Goal: Communication & Community: Answer question/provide support

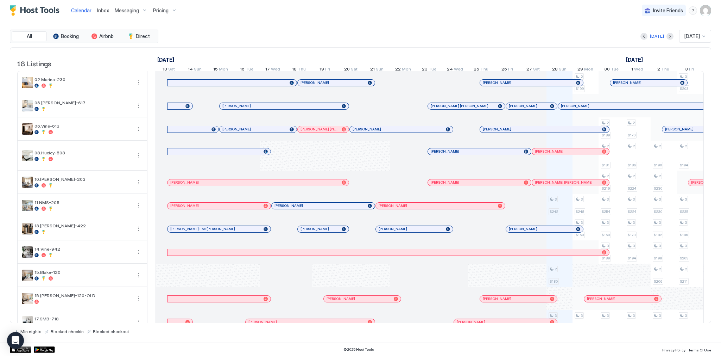
click at [370, 43] on div "All Booking Airbnb Direct [DATE] [DATE] 18 Listings [DATE] [DATE] [DATE] 13 Sat…" at bounding box center [361, 182] width 702 height 304
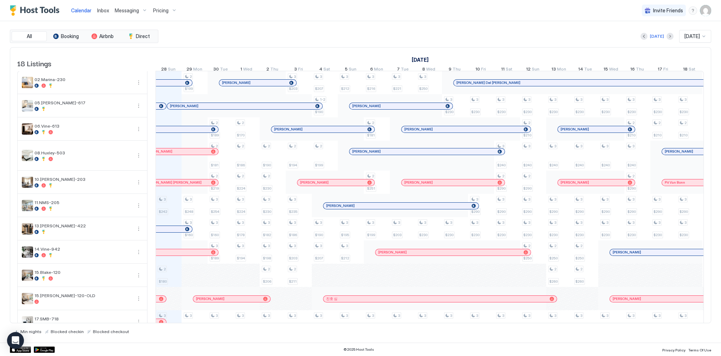
click at [347, 13] on div "Calendar Inbox Messaging Pricing Invite Friends SG" at bounding box center [360, 10] width 721 height 21
click at [295, 35] on div "Today Sep 2025" at bounding box center [436, 36] width 552 height 13
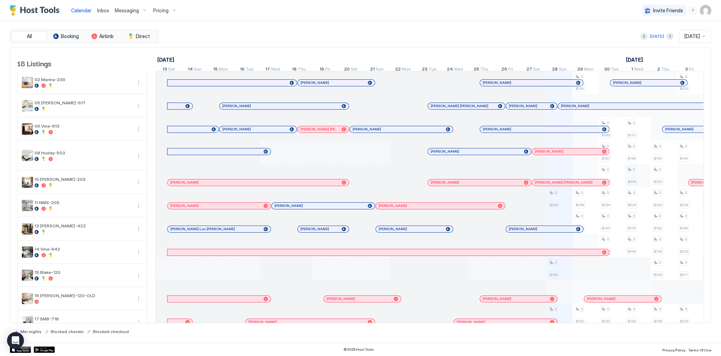
scroll to position [0, 391]
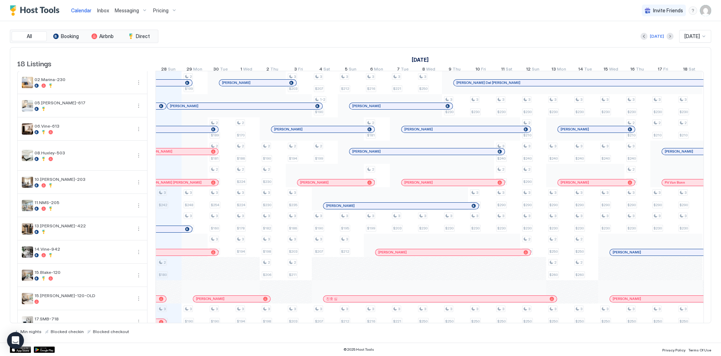
click at [108, 7] on span "Inbox" at bounding box center [103, 10] width 12 height 6
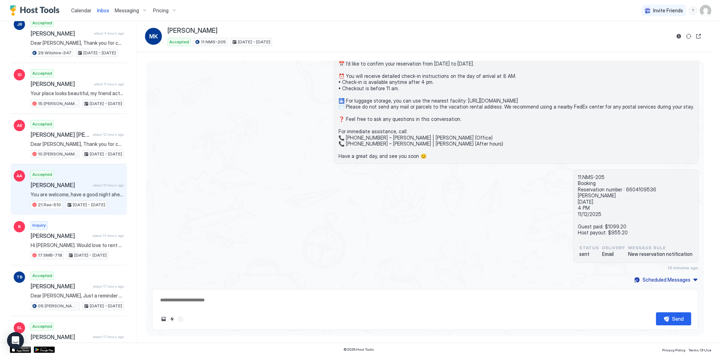
scroll to position [197, 0]
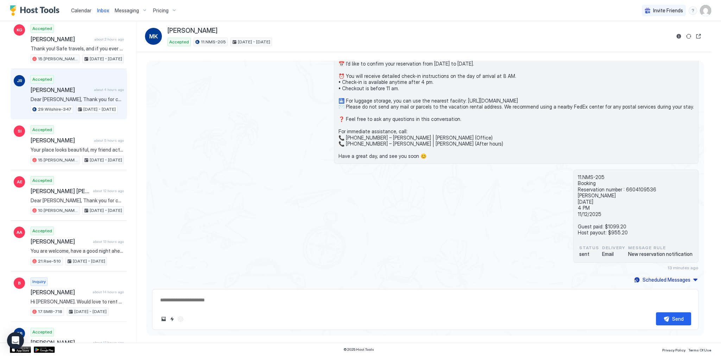
click at [89, 86] on div "josep rafecas domedel about 4 hours ago" at bounding box center [77, 89] width 93 height 7
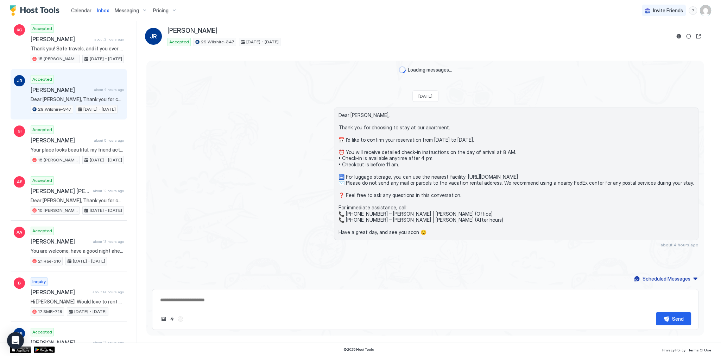
scroll to position [52, 0]
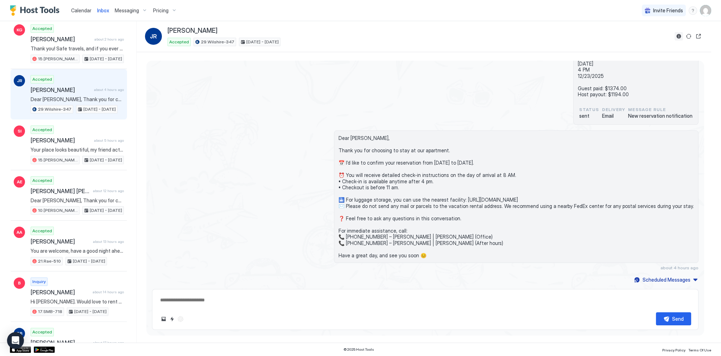
click at [677, 36] on button "Reservation information" at bounding box center [679, 36] width 8 height 8
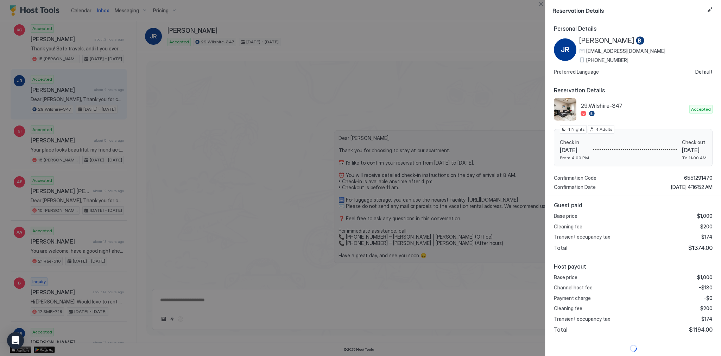
scroll to position [1, 0]
click at [694, 245] on span "$1374.00" at bounding box center [701, 247] width 24 height 7
copy span "1374.00"
click at [703, 287] on span "-$180" at bounding box center [706, 287] width 14 height 6
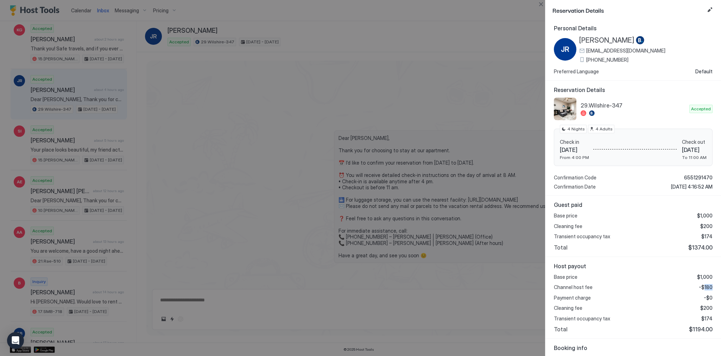
click at [703, 287] on span "-$180" at bounding box center [706, 287] width 14 height 6
copy span "180"
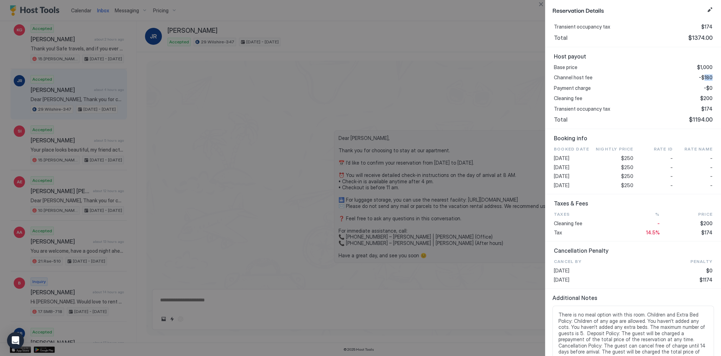
scroll to position [226, 0]
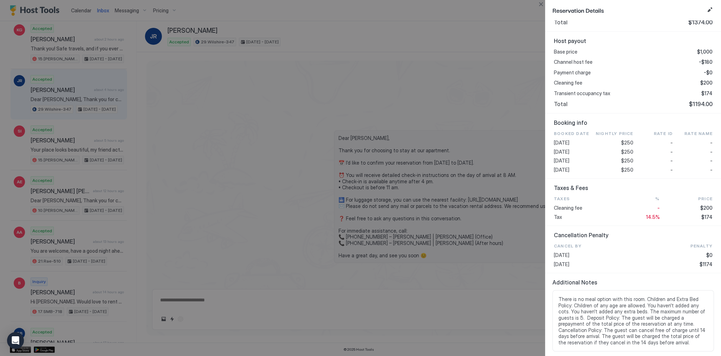
click at [623, 150] on span "$250" at bounding box center [627, 152] width 12 height 6
copy span "250"
click at [702, 219] on span "$174" at bounding box center [707, 217] width 11 height 6
click at [703, 215] on span "$174" at bounding box center [707, 217] width 11 height 6
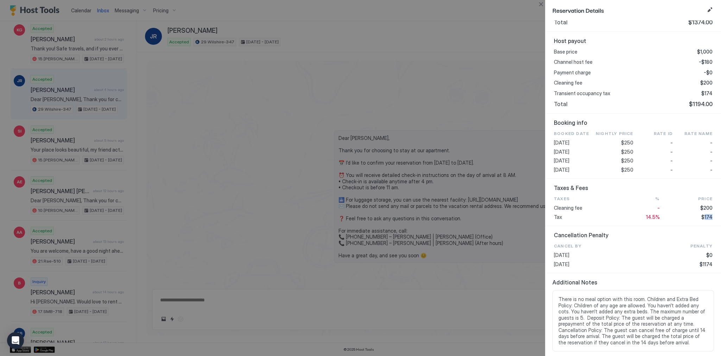
click at [703, 215] on span "$174" at bounding box center [707, 217] width 11 height 6
copy span "174"
type textarea "*"
click at [714, 11] on button "Edit reservation" at bounding box center [710, 10] width 8 height 8
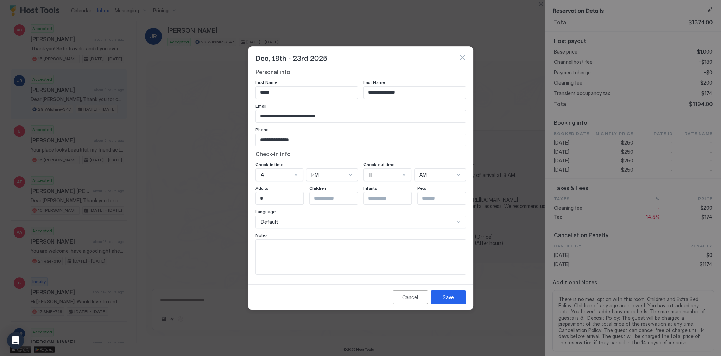
click at [288, 92] on input "*****" at bounding box center [307, 93] width 102 height 12
type input "*****"
type input "**********"
click at [451, 299] on div "Save" at bounding box center [448, 296] width 11 height 7
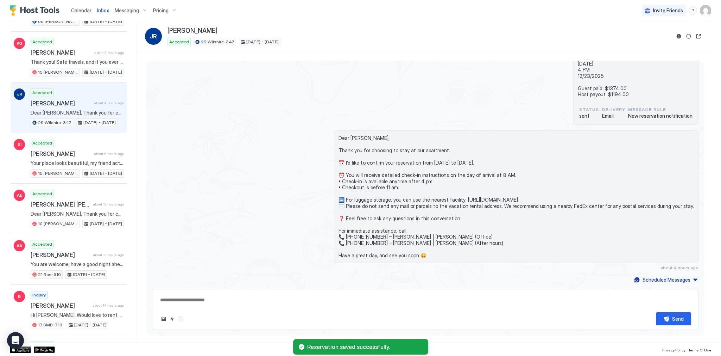
scroll to position [0, 0]
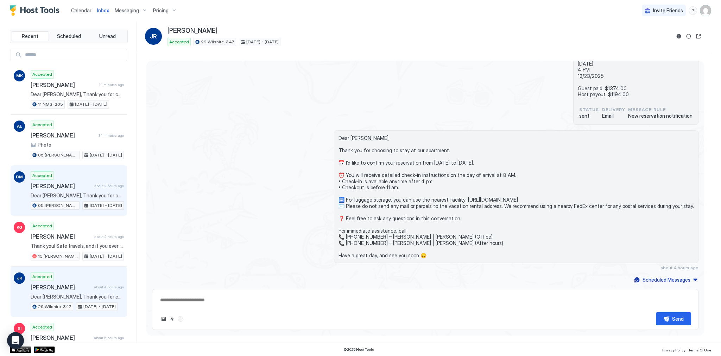
click at [65, 182] on span "[PERSON_NAME]" at bounding box center [61, 185] width 61 height 7
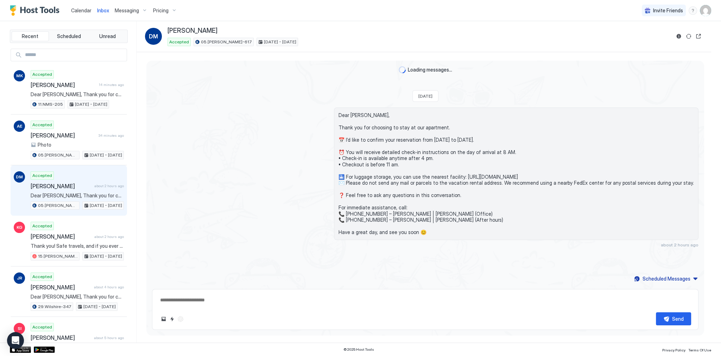
scroll to position [52, 0]
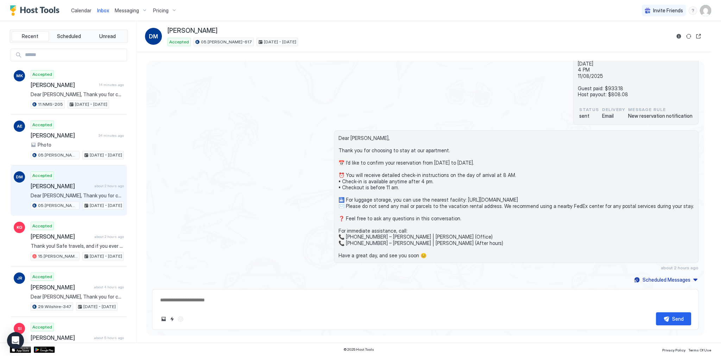
click at [677, 36] on button "Reservation information" at bounding box center [679, 36] width 8 height 8
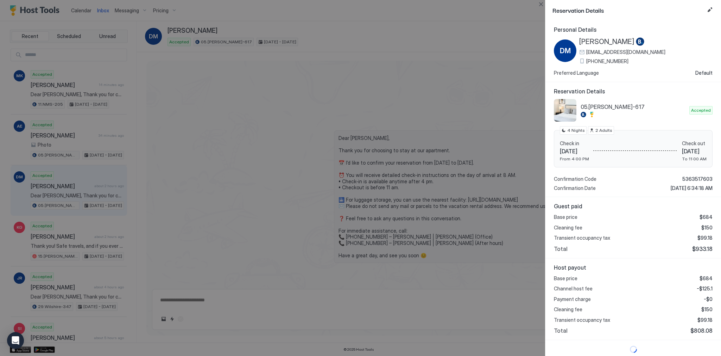
scroll to position [1, 0]
click at [704, 287] on span "-$125.1" at bounding box center [705, 287] width 16 height 6
copy span "125.1"
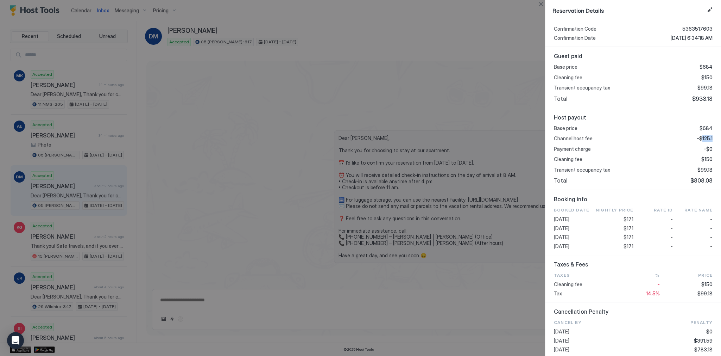
scroll to position [170, 0]
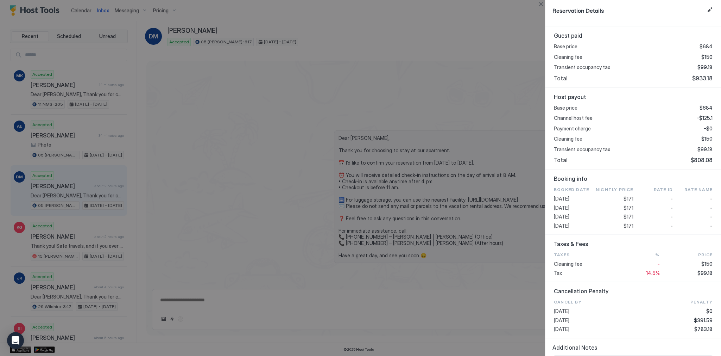
click at [625, 208] on span "$171" at bounding box center [629, 208] width 10 height 6
copy span "171"
click at [701, 270] on span "$99.18" at bounding box center [705, 273] width 15 height 6
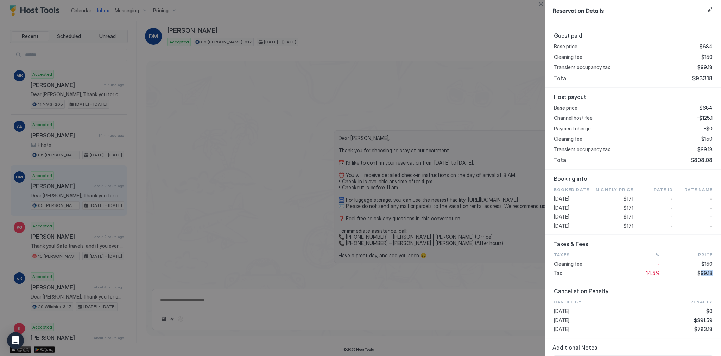
copy span "99.18"
click at [258, 138] on div at bounding box center [360, 178] width 721 height 356
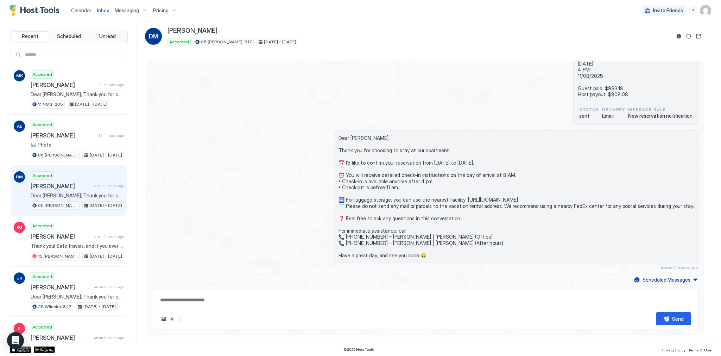
click at [158, 89] on div "05.Archer-617 Booking Reservation number : 5363517603 Dunja Momtaz 11/04/2025 4…" at bounding box center [425, 78] width 547 height 94
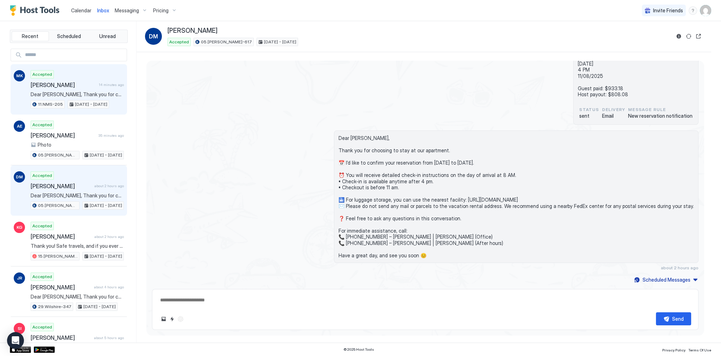
click at [99, 83] on span "14 minutes ago" at bounding box center [111, 84] width 25 height 5
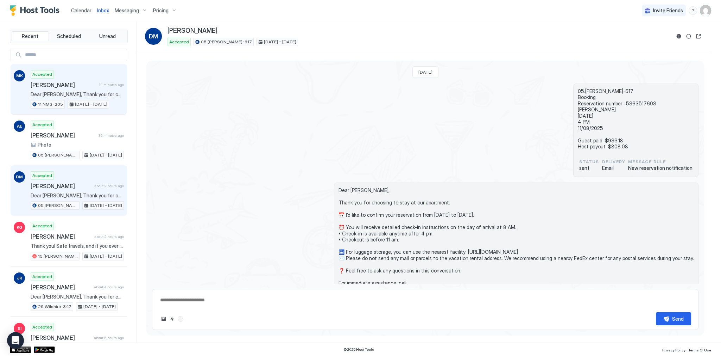
scroll to position [52, 0]
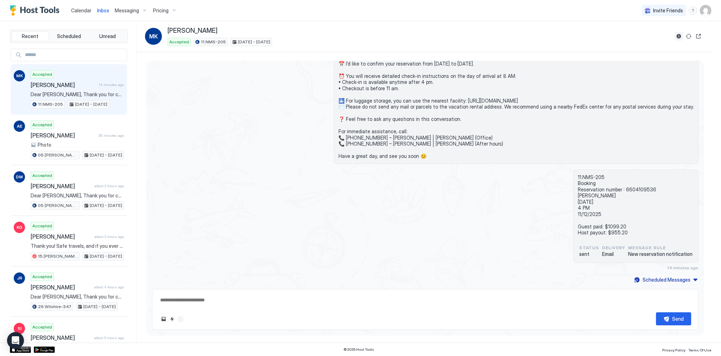
click at [680, 36] on button "Reservation information" at bounding box center [679, 36] width 8 height 8
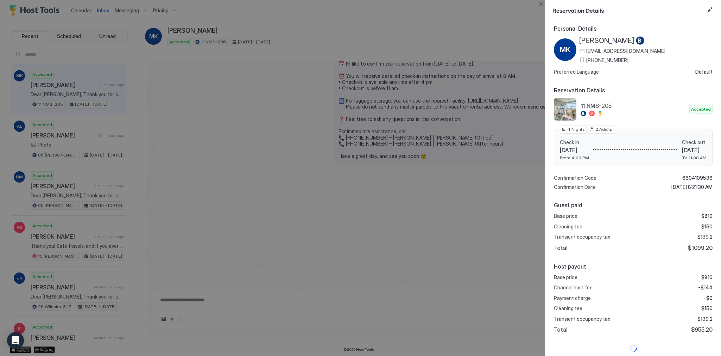
scroll to position [1, 0]
click at [673, 218] on div "Base price $810 Cleaning fee $150 Transient occupancy tax $139.2 Total $1099.20" at bounding box center [633, 231] width 159 height 38
click at [705, 286] on span "-$144" at bounding box center [705, 287] width 14 height 6
copy span "144"
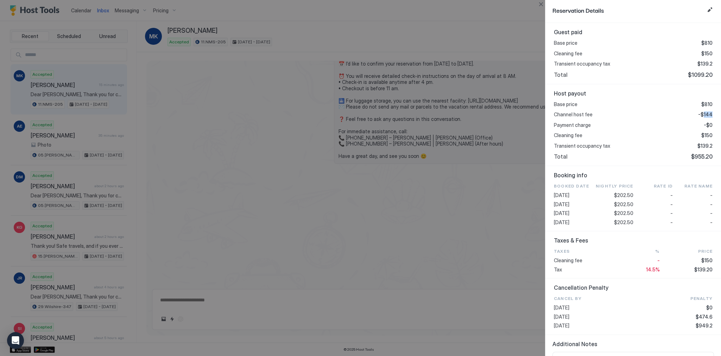
scroll to position [199, 0]
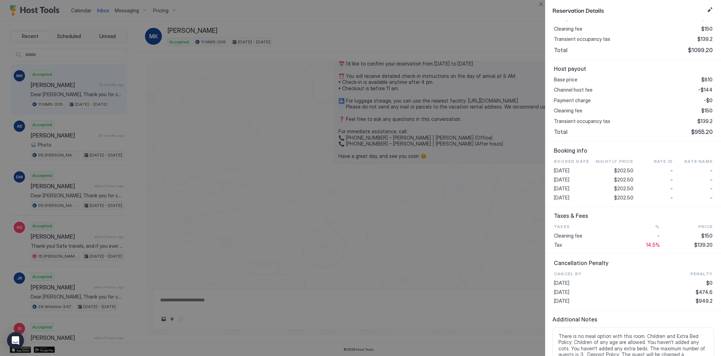
click at [627, 187] on span "$202.50" at bounding box center [623, 188] width 19 height 6
copy span "202.50"
click at [702, 245] on span "$139.20" at bounding box center [704, 244] width 18 height 6
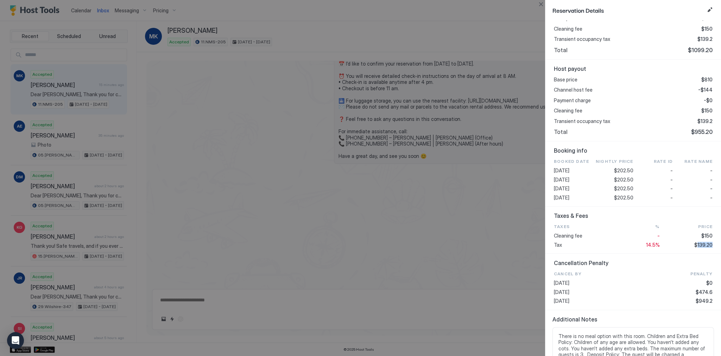
copy span "139.20"
click at [308, 141] on div at bounding box center [360, 178] width 721 height 356
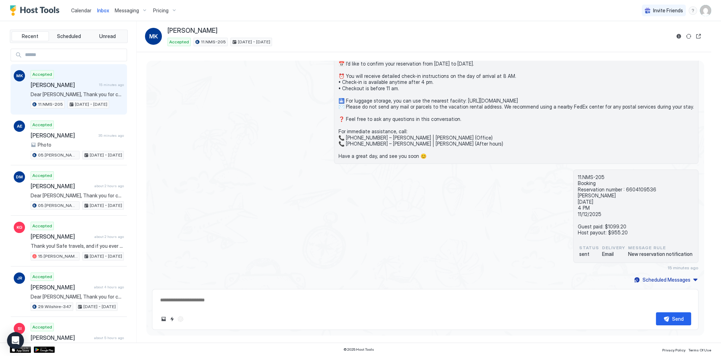
click at [78, 13] on link "Calendar" at bounding box center [81, 10] width 20 height 7
click at [79, 13] on span "Calendar" at bounding box center [81, 10] width 20 height 6
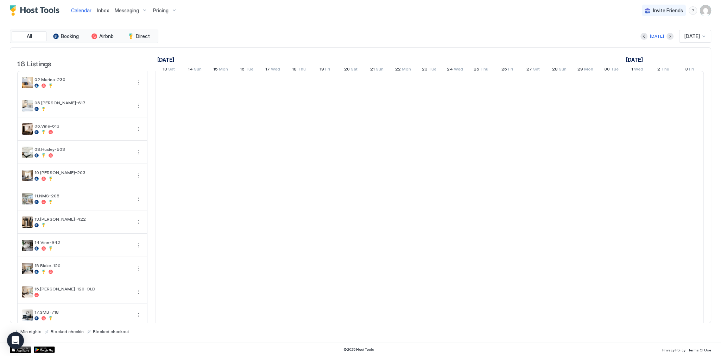
click at [79, 13] on span "Calendar" at bounding box center [81, 10] width 20 height 6
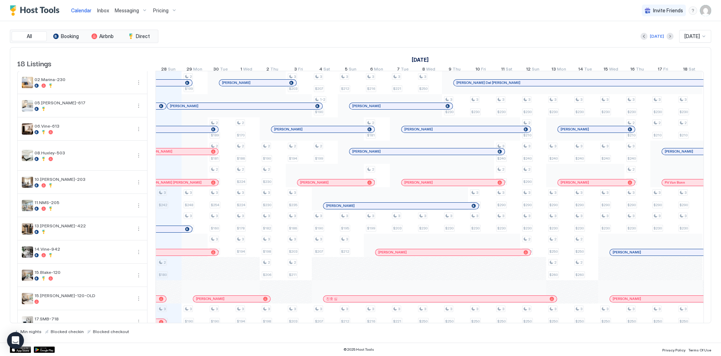
scroll to position [0, 391]
click at [372, 10] on div "Calendar Inbox Messaging Pricing Invite Friends SG" at bounding box center [360, 10] width 721 height 21
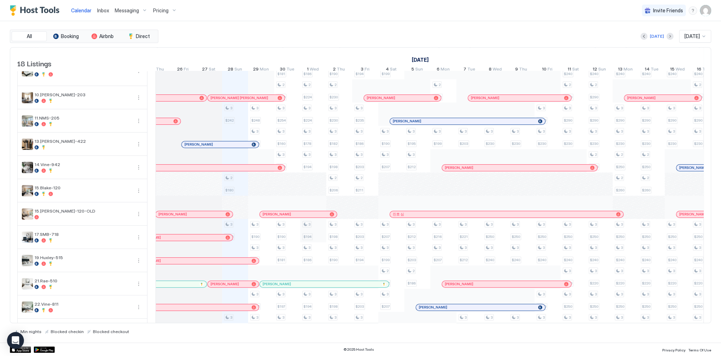
scroll to position [0, 194]
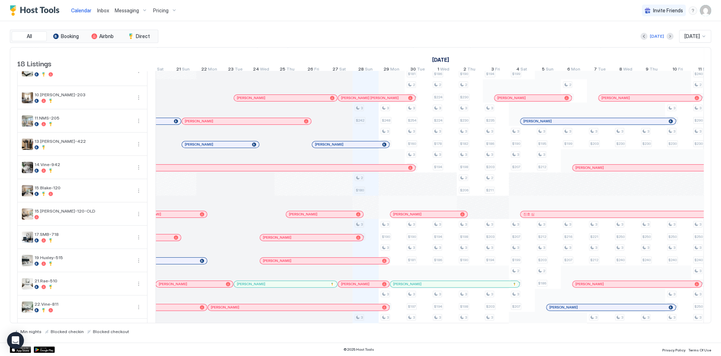
click at [100, 10] on span "Inbox" at bounding box center [103, 10] width 12 height 6
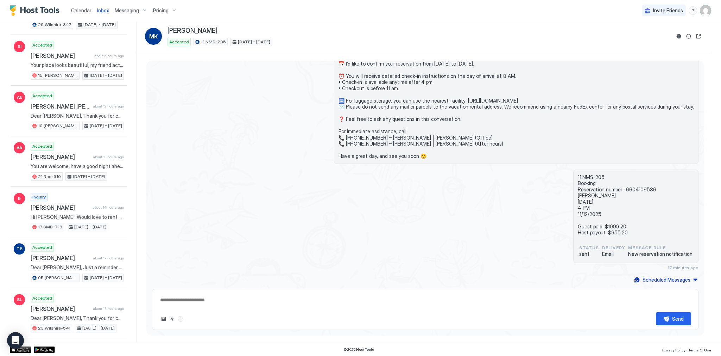
scroll to position [310, 0]
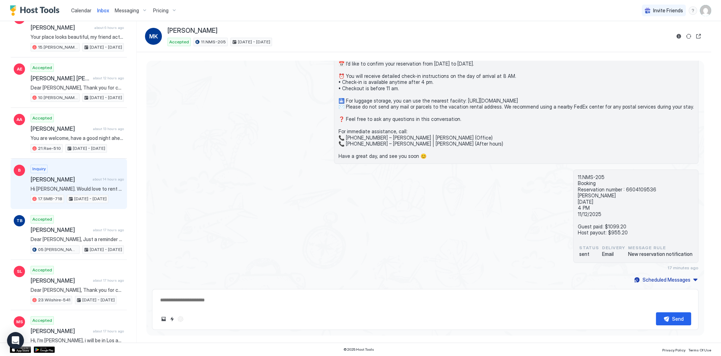
click at [80, 186] on span "Hi Tony. Would love to rent your place for a month. Is it in weho? And there ar…" at bounding box center [77, 189] width 93 height 6
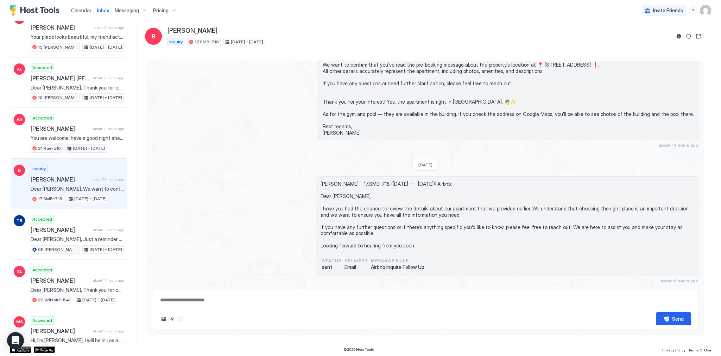
scroll to position [177, 0]
click at [292, 313] on div "Send" at bounding box center [425, 318] width 532 height 13
drag, startPoint x: 294, startPoint y: 304, endPoint x: 312, endPoint y: 302, distance: 17.7
click at [293, 304] on textarea at bounding box center [425, 299] width 532 height 13
paste textarea "**********"
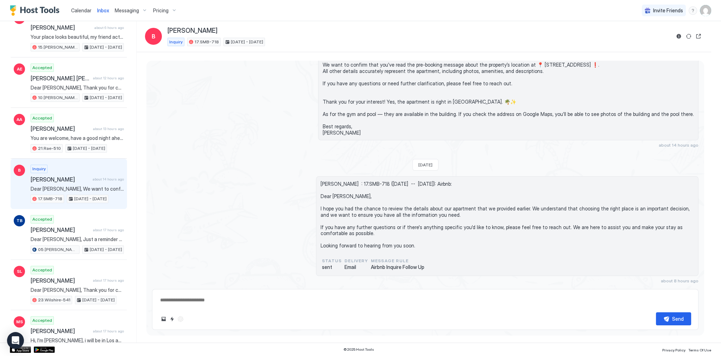
type textarea "*"
type textarea "**********"
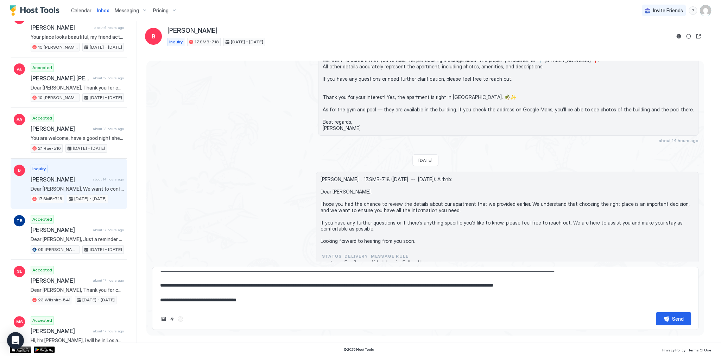
type textarea "*"
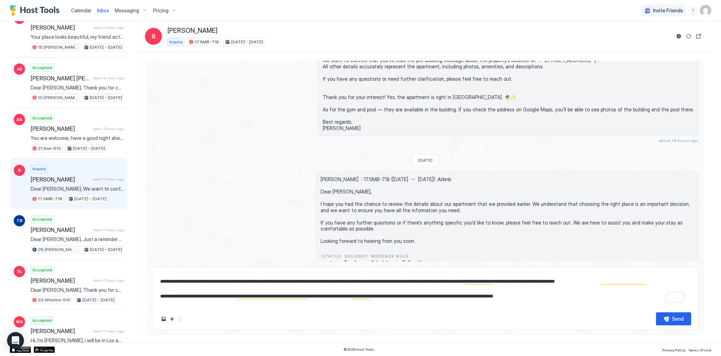
scroll to position [0, 0]
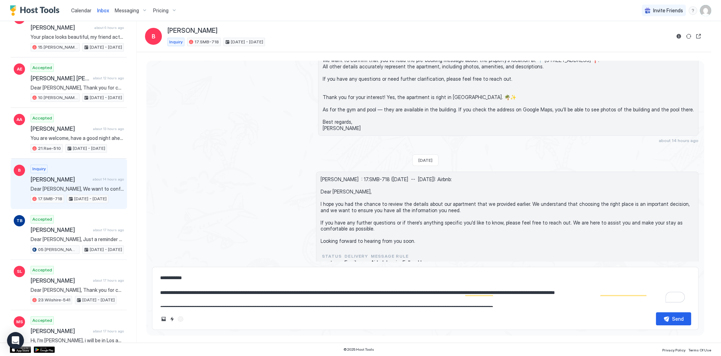
drag, startPoint x: 360, startPoint y: 285, endPoint x: 377, endPoint y: 286, distance: 16.2
click at [366, 286] on textarea "**********" at bounding box center [425, 288] width 532 height 35
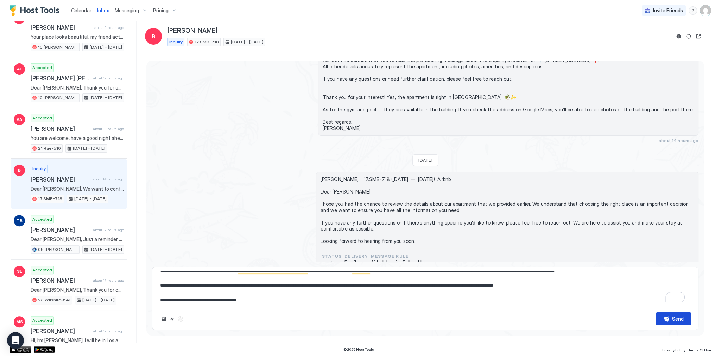
type textarea "**********"
drag, startPoint x: 677, startPoint y: 319, endPoint x: 675, endPoint y: 315, distance: 5.0
click at [676, 317] on div "Send" at bounding box center [678, 318] width 12 height 7
type textarea "*"
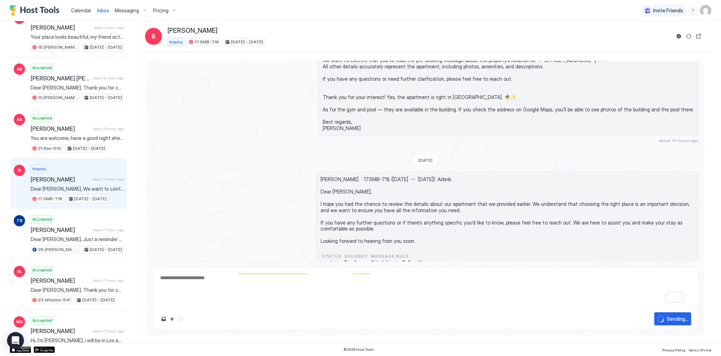
type textarea "*"
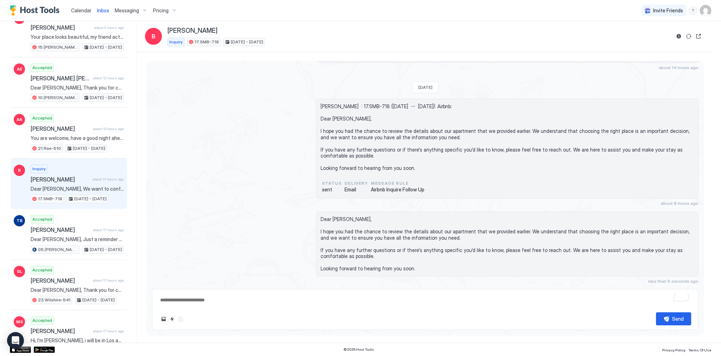
click at [83, 12] on span "Calendar" at bounding box center [81, 10] width 20 height 6
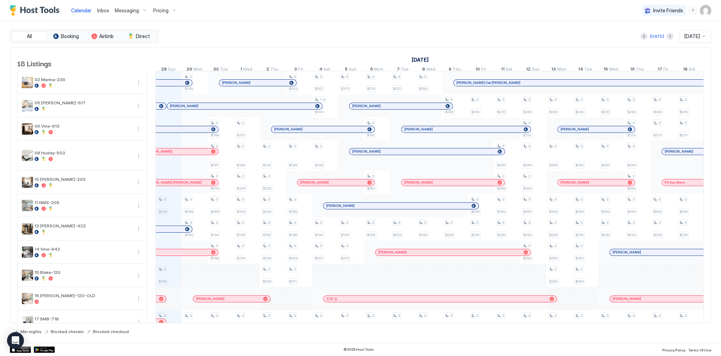
scroll to position [0, 391]
click at [234, 13] on div "Calendar Inbox Messaging Pricing Invite Friends SG" at bounding box center [360, 10] width 721 height 21
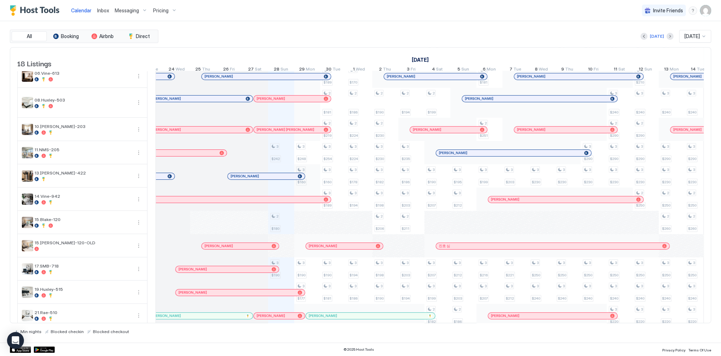
scroll to position [180, 0]
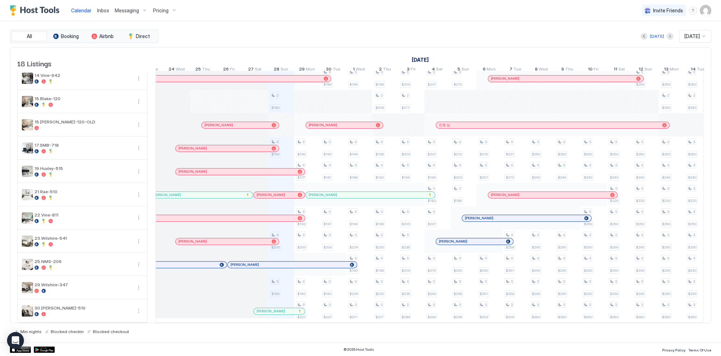
click at [331, 192] on div "[PERSON_NAME]" at bounding box center [367, 194] width 117 height 5
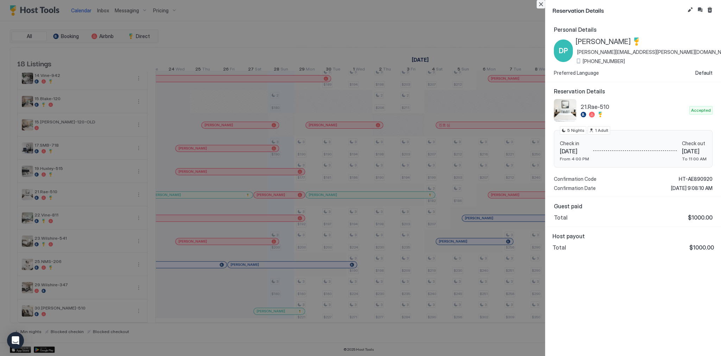
click at [542, 6] on button "Close" at bounding box center [541, 4] width 8 height 8
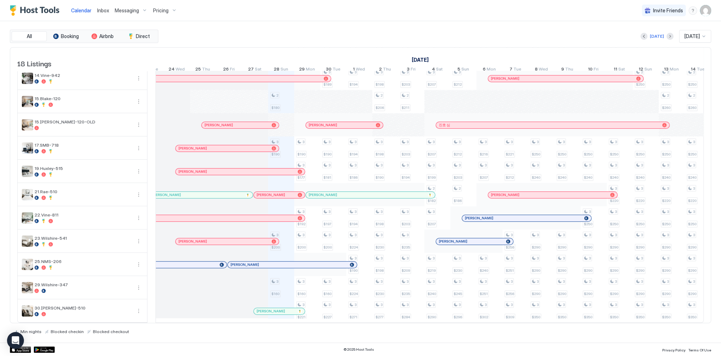
click at [470, 35] on div "Today Sep 2025" at bounding box center [436, 36] width 552 height 13
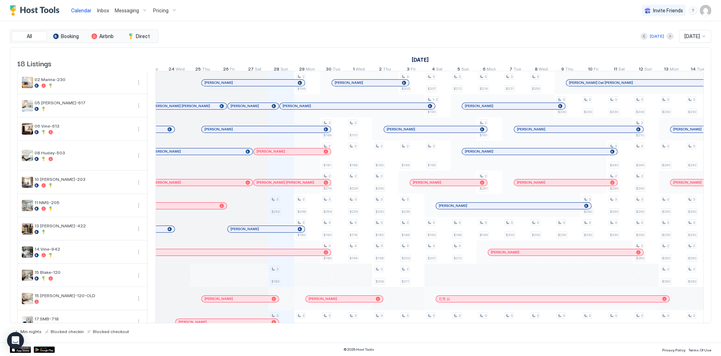
click at [302, 49] on div "September 2025 October 2025 November 2025 13 Sat 14 Sun 15 Mon 16 Tue 17 Wed 18…" at bounding box center [151, 61] width 548 height 27
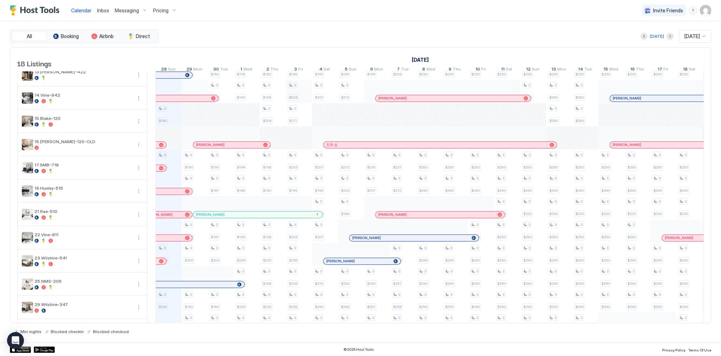
scroll to position [169, 0]
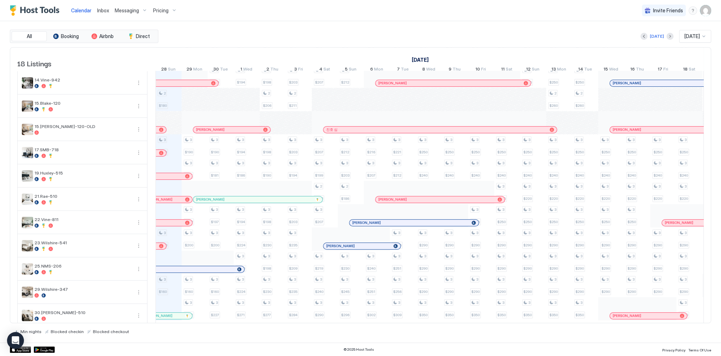
click at [162, 155] on div at bounding box center [161, 153] width 4 height 4
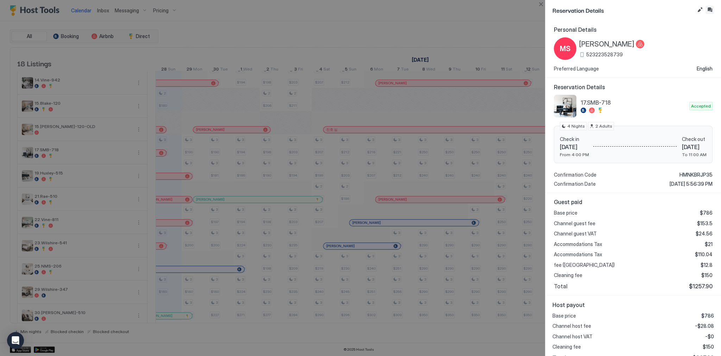
click at [712, 10] on button "Inbox" at bounding box center [710, 10] width 8 height 8
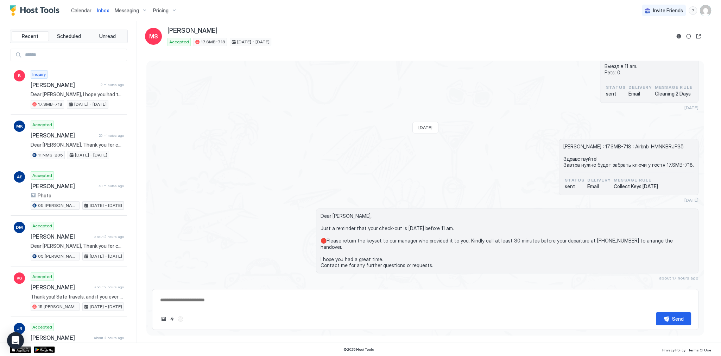
scroll to position [1545, 0]
click at [564, 235] on span "Dear Madoka, Just a reminder that your check-out is tomorrow before 11 am. 🔴Ple…" at bounding box center [507, 241] width 373 height 56
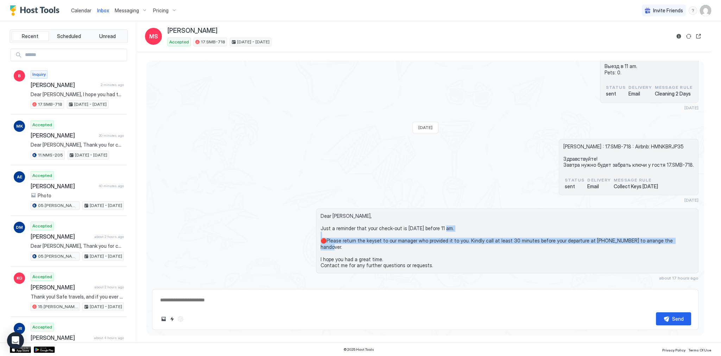
click at [564, 235] on span "Dear Madoka, Just a reminder that your check-out is tomorrow before 11 am. 🔴Ple…" at bounding box center [507, 241] width 373 height 56
click at [646, 241] on span "Dear Madoka, Just a reminder that your check-out is tomorrow before 11 am. 🔴Ple…" at bounding box center [507, 241] width 373 height 56
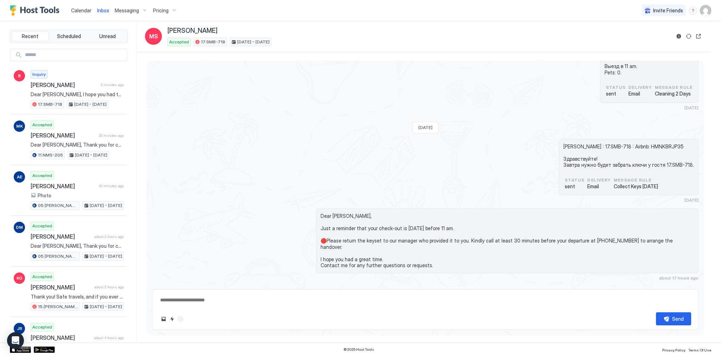
click at [590, 234] on span "Dear Madoka, Just a reminder that your check-out is tomorrow before 11 am. 🔴Ple…" at bounding box center [507, 241] width 373 height 56
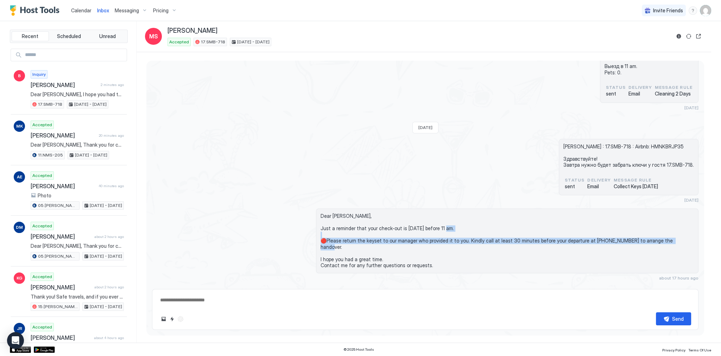
click at [590, 234] on span "Dear Madoka, Just a reminder that your check-out is tomorrow before 11 am. 🔴Ple…" at bounding box center [507, 241] width 373 height 56
click at [591, 234] on span "Dear Madoka, Just a reminder that your check-out is tomorrow before 11 am. 🔴Ple…" at bounding box center [507, 241] width 373 height 56
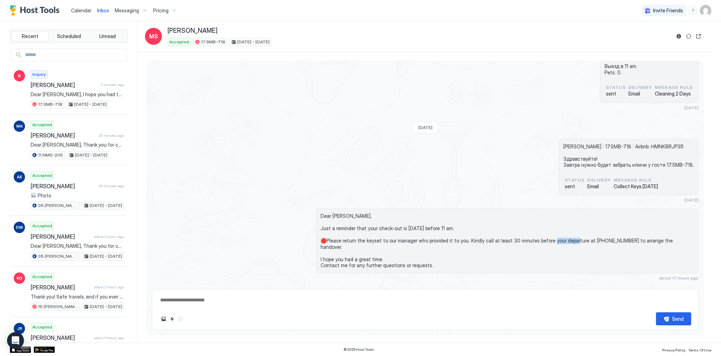
click at [591, 234] on span "Dear Madoka, Just a reminder that your check-out is tomorrow before 11 am. 🔴Ple…" at bounding box center [507, 241] width 373 height 56
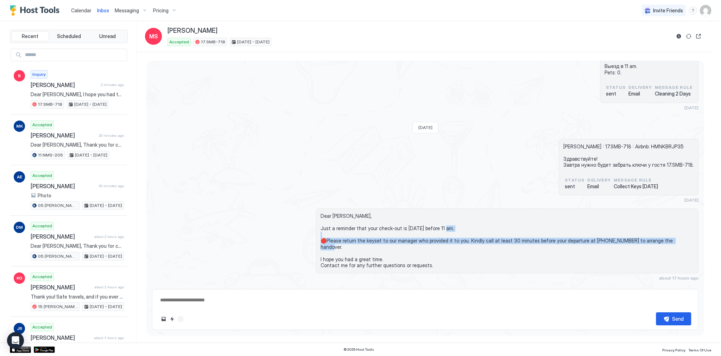
click at [591, 234] on span "Dear Madoka, Just a reminder that your check-out is tomorrow before 11 am. 🔴Ple…" at bounding box center [507, 241] width 373 height 56
click at [545, 239] on span "Dear Madoka, Just a reminder that your check-out is tomorrow before 11 am. 🔴Ple…" at bounding box center [507, 241] width 373 height 56
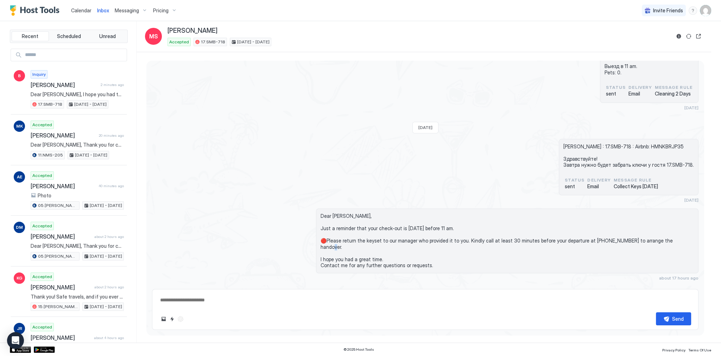
click at [545, 239] on span "Dear Madoka, Just a reminder that your check-out is tomorrow before 11 am. 🔴Ple…" at bounding box center [507, 241] width 373 height 56
click at [547, 238] on span "Dear Madoka, Just a reminder that your check-out is tomorrow before 11 am. 🔴Ple…" at bounding box center [507, 241] width 373 height 56
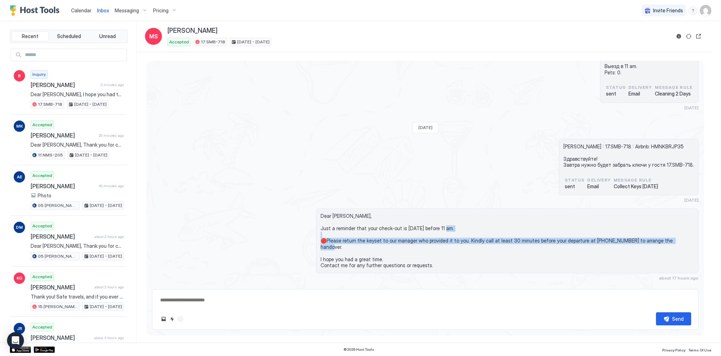
click at [547, 238] on span "Dear Madoka, Just a reminder that your check-out is tomorrow before 11 am. 🔴Ple…" at bounding box center [507, 241] width 373 height 56
click at [591, 239] on span "Dear Madoka, Just a reminder that your check-out is tomorrow before 11 am. 🔴Ple…" at bounding box center [507, 241] width 373 height 56
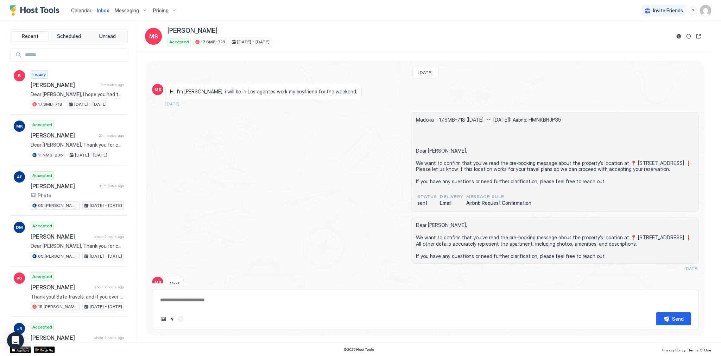
scroll to position [0, 0]
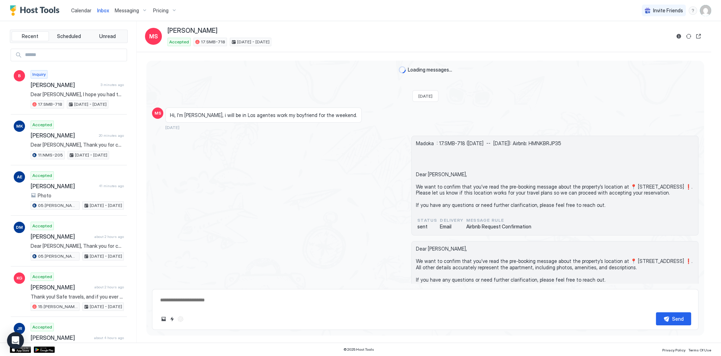
type textarea "*"
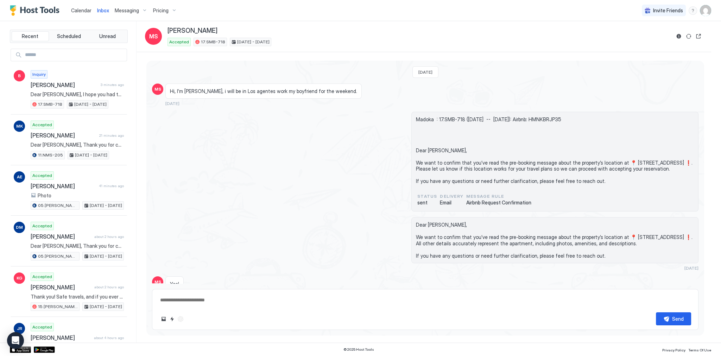
click at [79, 12] on span "Calendar" at bounding box center [81, 10] width 20 height 6
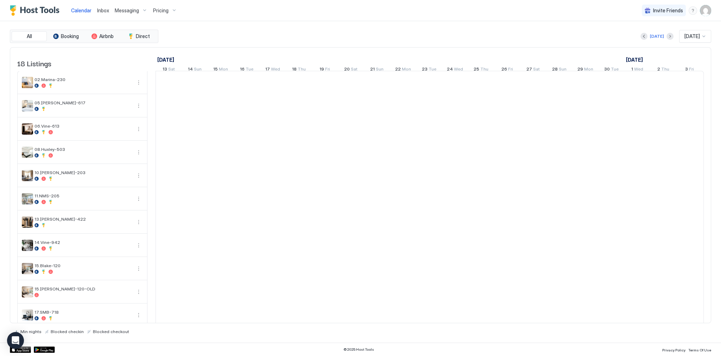
scroll to position [0, 391]
click at [325, 39] on div "Today Sep 2025" at bounding box center [436, 36] width 552 height 13
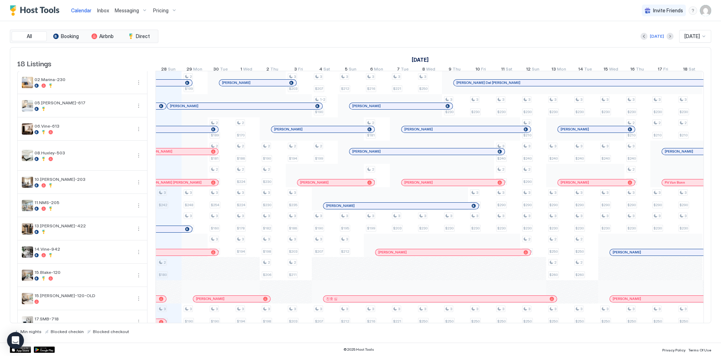
click at [403, 42] on div "Today Sep 2025" at bounding box center [436, 36] width 552 height 13
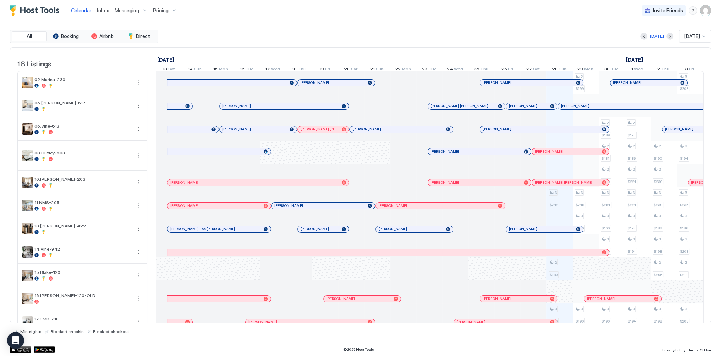
scroll to position [0, 391]
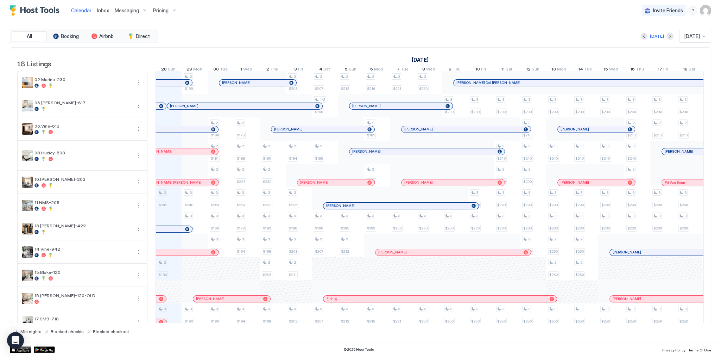
click at [97, 12] on span "Inbox" at bounding box center [103, 10] width 12 height 6
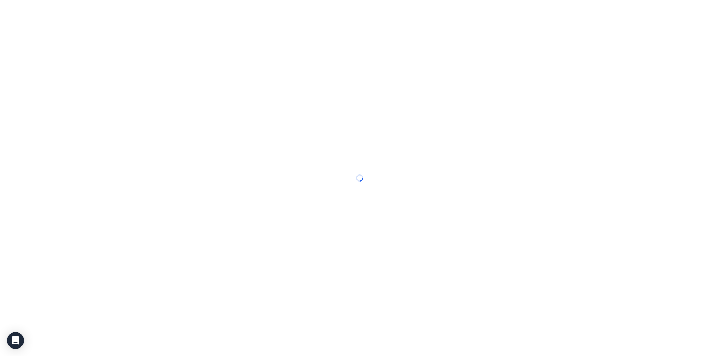
click at [98, 11] on div at bounding box center [360, 178] width 721 height 356
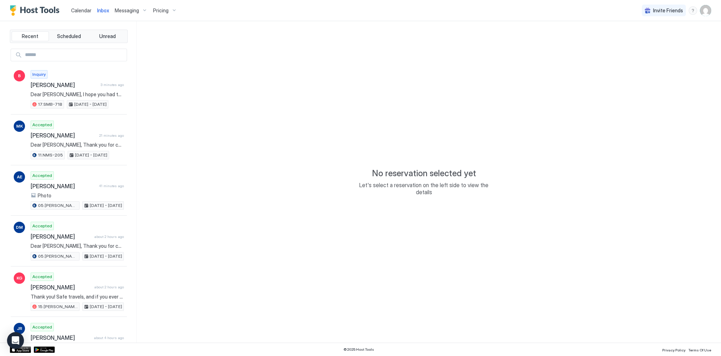
click at [98, 12] on span "Inbox" at bounding box center [103, 10] width 12 height 6
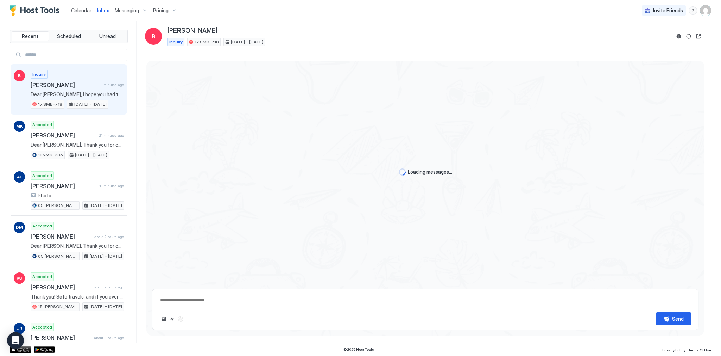
scroll to position [284, 0]
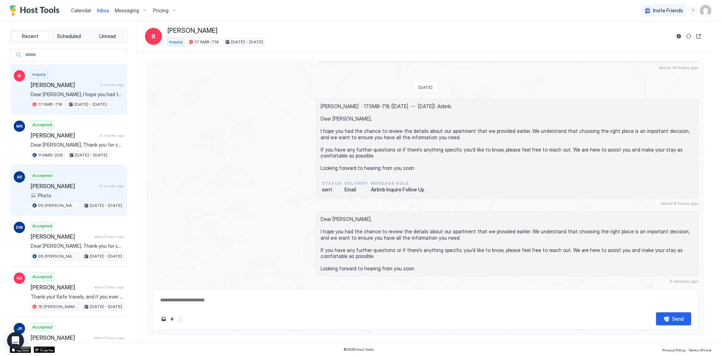
click at [72, 192] on div "Photo" at bounding box center [77, 195] width 93 height 6
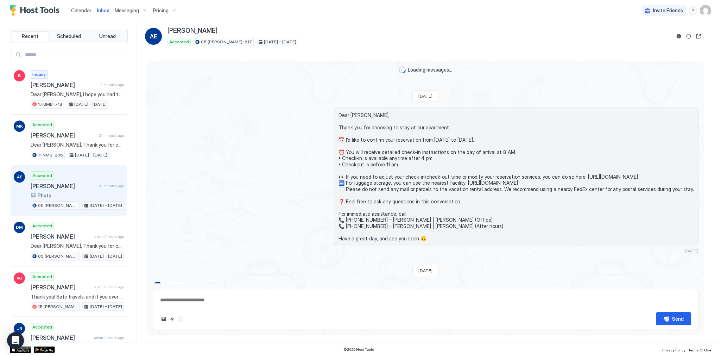
scroll to position [949, 0]
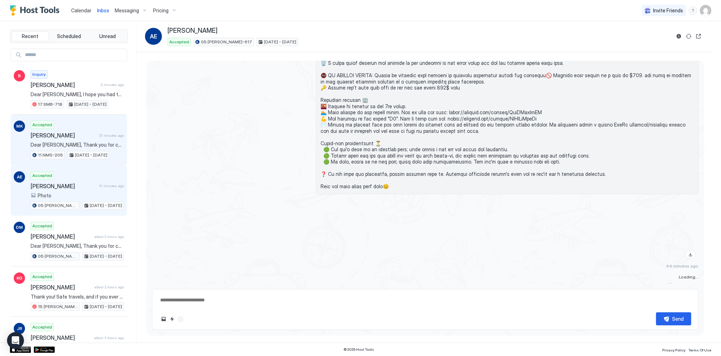
click at [89, 134] on span "[PERSON_NAME]" at bounding box center [64, 135] width 66 height 7
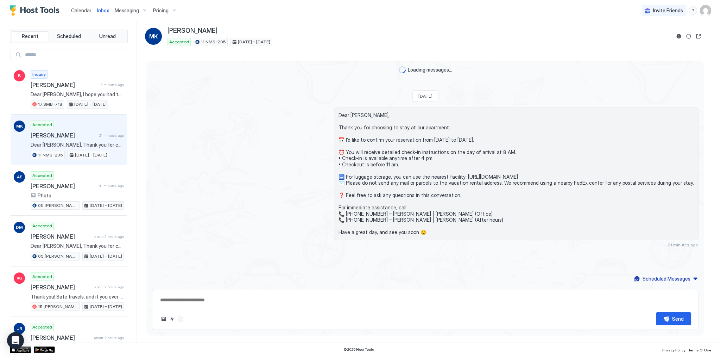
scroll to position [52, 0]
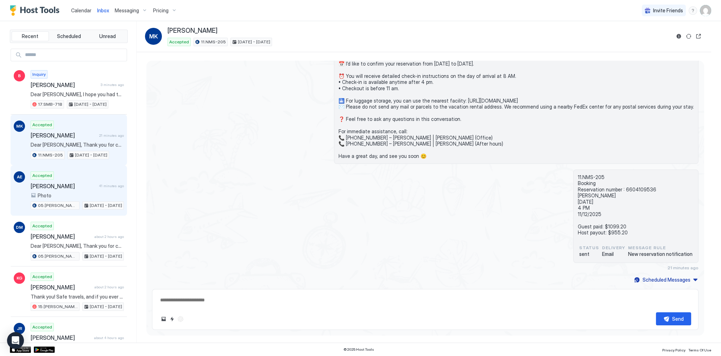
click at [102, 180] on div "Accepted Avraham Eilander 41 minutes ago Photo 05.Archer-617 Sep 28 - Oct 4, 20…" at bounding box center [77, 190] width 93 height 39
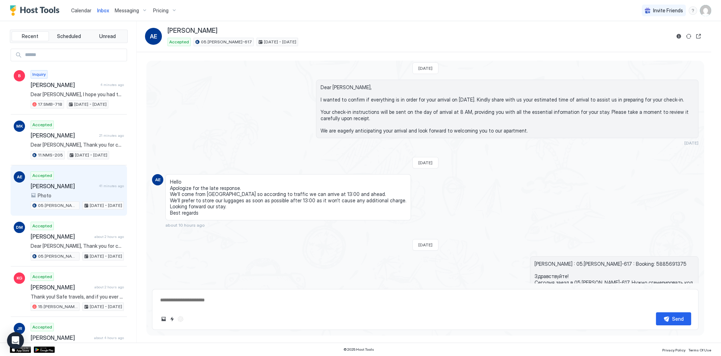
scroll to position [400, 0]
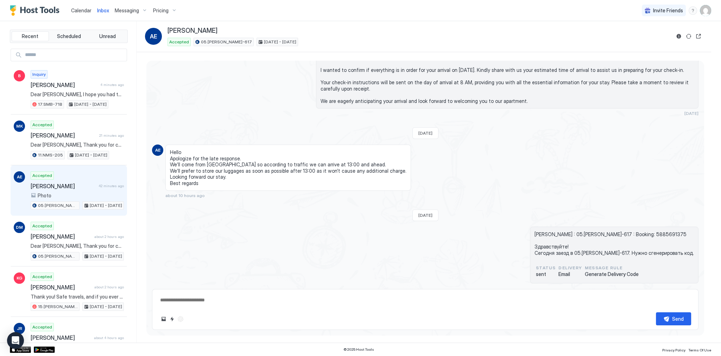
click at [86, 10] on span "Calendar" at bounding box center [81, 10] width 20 height 6
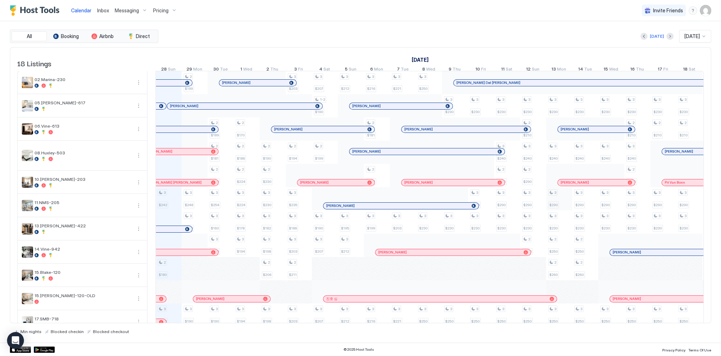
scroll to position [0, 391]
click at [101, 11] on span "Inbox" at bounding box center [103, 10] width 12 height 6
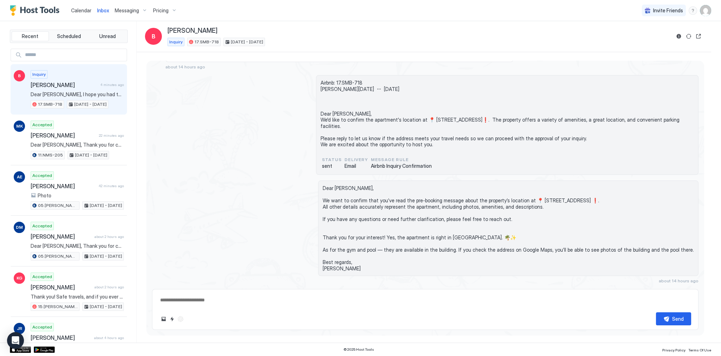
scroll to position [284, 0]
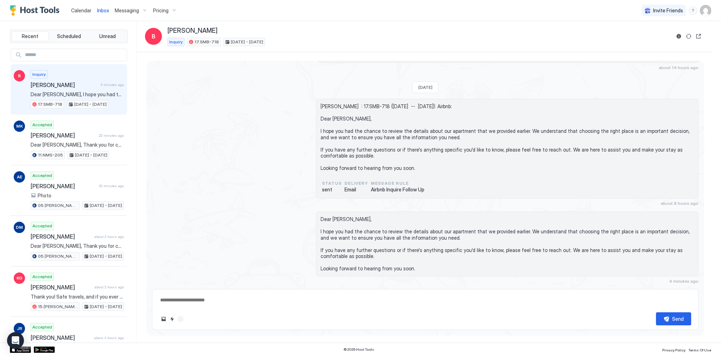
click at [74, 9] on span "Calendar" at bounding box center [81, 10] width 20 height 6
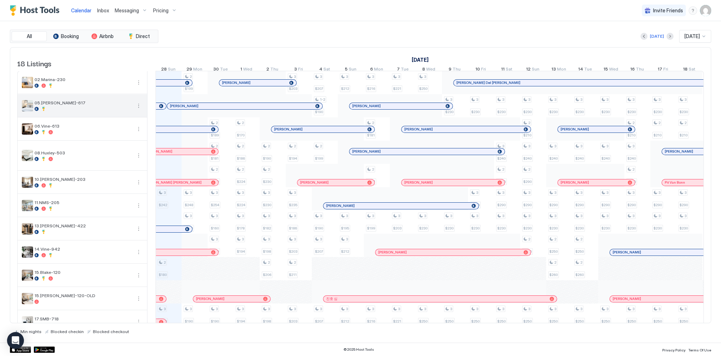
scroll to position [0, 391]
click at [224, 113] on div at bounding box center [221, 105] width 26 height 23
click at [225, 109] on div at bounding box center [226, 106] width 6 height 6
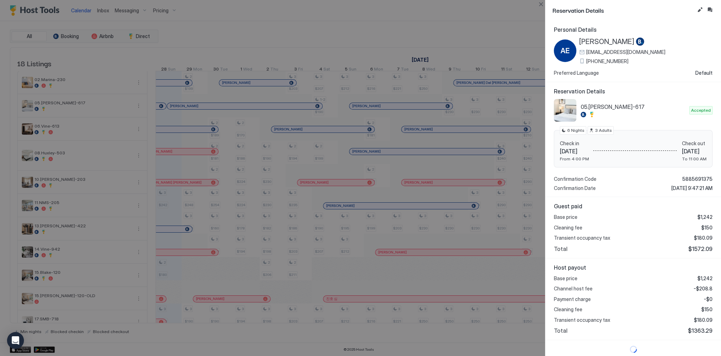
click at [708, 14] on div at bounding box center [705, 10] width 18 height 9
click at [708, 10] on button "Inbox" at bounding box center [710, 10] width 8 height 8
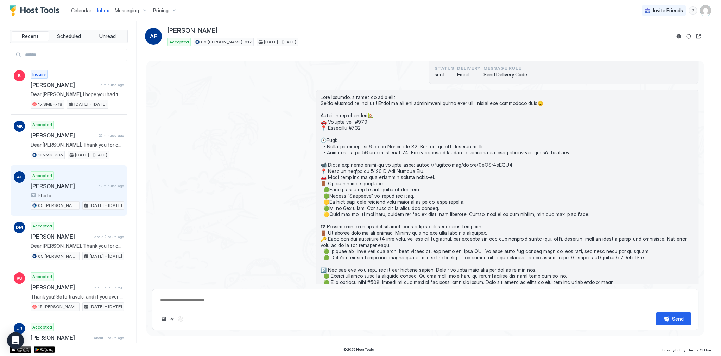
scroll to position [710, 0]
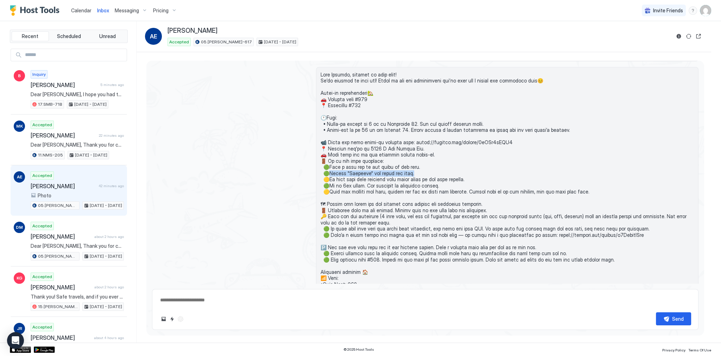
drag, startPoint x: 329, startPoint y: 181, endPoint x: 427, endPoint y: 185, distance: 97.2
click at [427, 185] on span at bounding box center [507, 249] width 373 height 357
click at [368, 193] on span at bounding box center [507, 249] width 373 height 357
drag, startPoint x: 349, startPoint y: 191, endPoint x: 467, endPoint y: 189, distance: 117.6
click at [466, 189] on span at bounding box center [507, 249] width 373 height 357
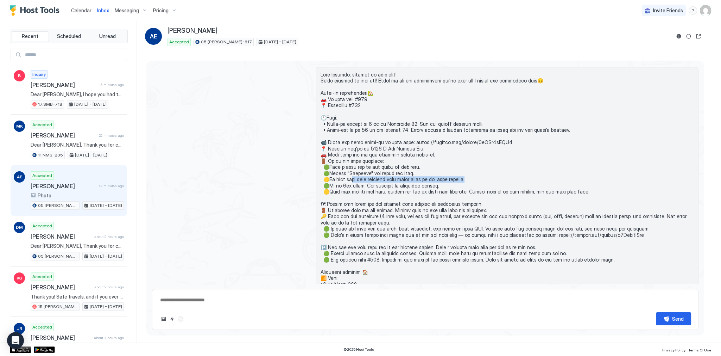
click at [467, 189] on span at bounding box center [507, 249] width 373 height 357
click at [463, 190] on span at bounding box center [507, 249] width 373 height 357
click at [482, 197] on span at bounding box center [507, 249] width 373 height 357
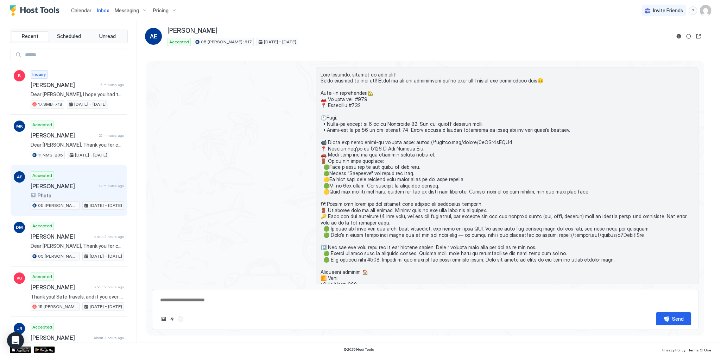
click at [394, 196] on span at bounding box center [507, 249] width 373 height 357
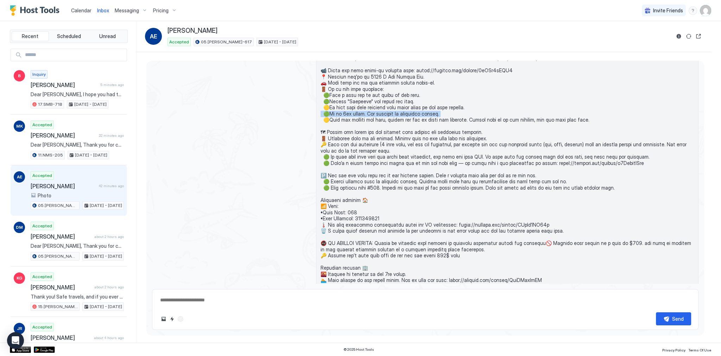
scroll to position [794, 0]
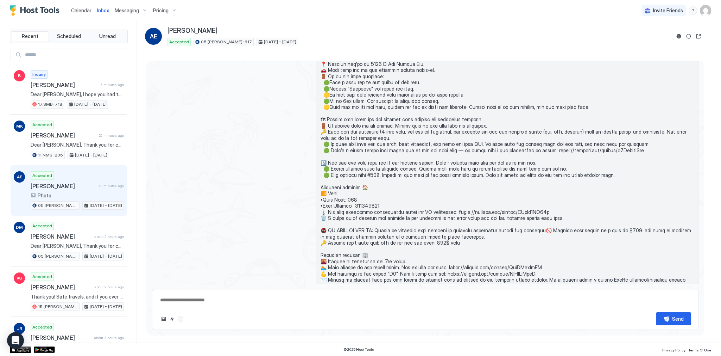
click at [429, 120] on span at bounding box center [507, 165] width 373 height 357
click at [429, 119] on span at bounding box center [507, 165] width 373 height 357
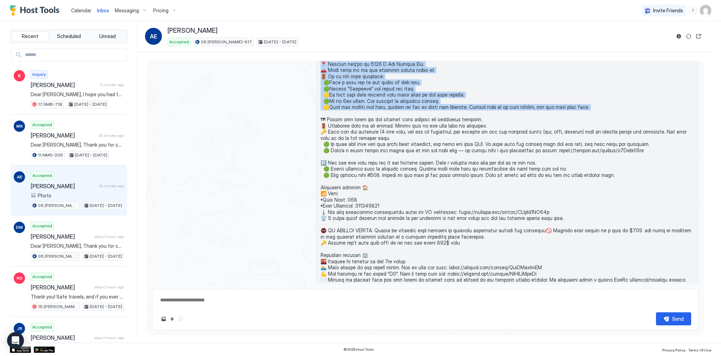
drag, startPoint x: 429, startPoint y: 119, endPoint x: 410, endPoint y: 74, distance: 49.0
click at [410, 74] on span at bounding box center [507, 165] width 373 height 357
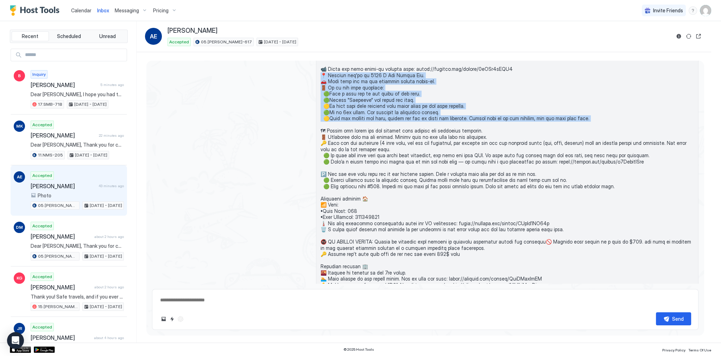
scroll to position [738, 0]
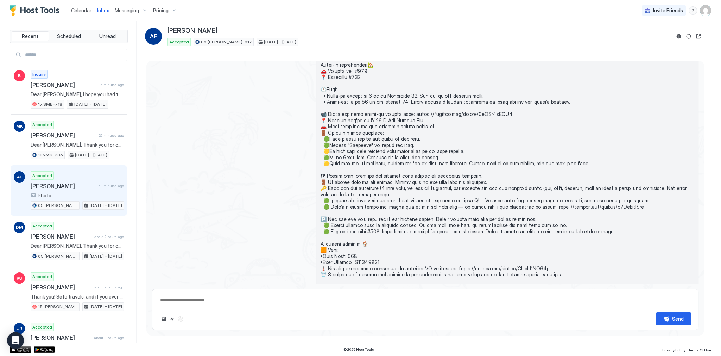
click at [380, 122] on span at bounding box center [507, 221] width 373 height 357
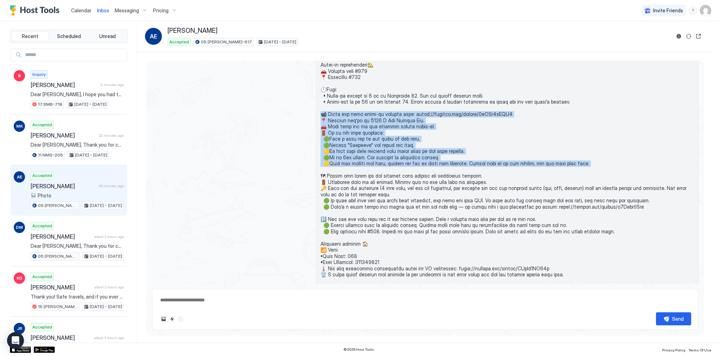
drag, startPoint x: 380, startPoint y: 122, endPoint x: 420, endPoint y: 175, distance: 66.6
click at [420, 175] on span at bounding box center [507, 221] width 373 height 357
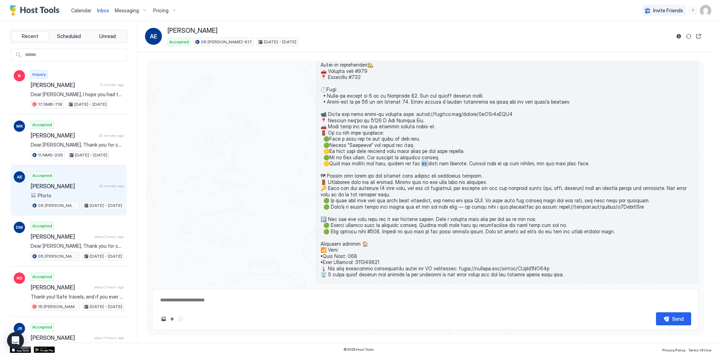
click at [420, 175] on span at bounding box center [507, 221] width 373 height 357
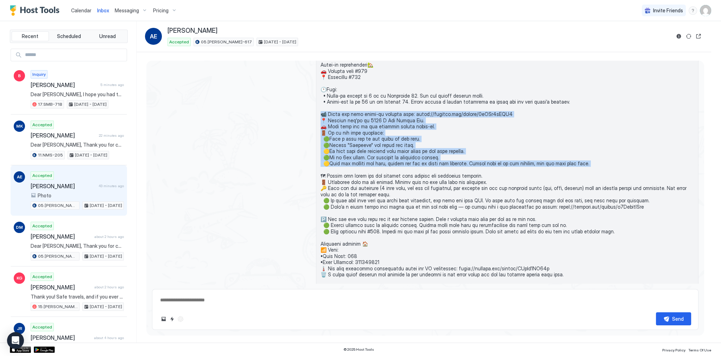
drag, startPoint x: 420, startPoint y: 175, endPoint x: 398, endPoint y: 123, distance: 56.8
click at [398, 123] on span at bounding box center [507, 221] width 373 height 357
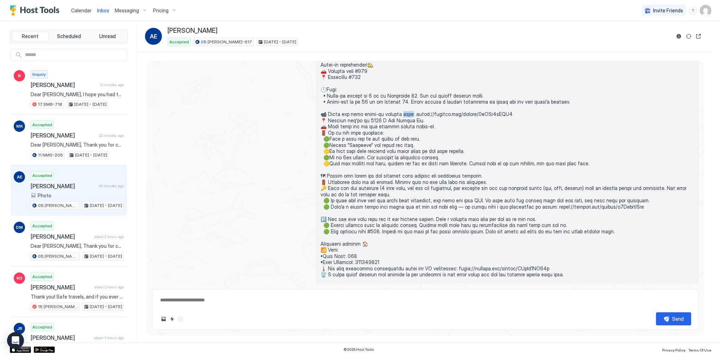
click at [398, 123] on span at bounding box center [507, 221] width 373 height 357
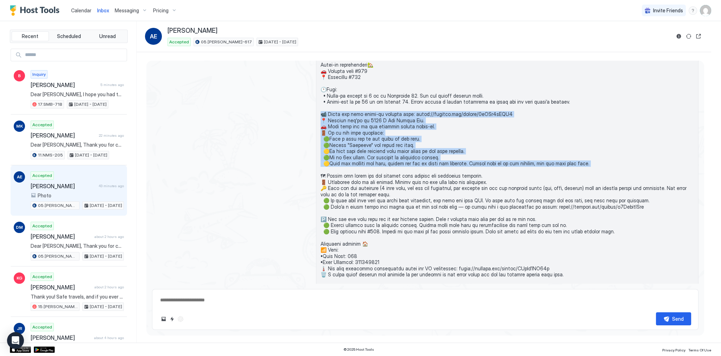
drag, startPoint x: 398, startPoint y: 123, endPoint x: 416, endPoint y: 174, distance: 54.3
click at [416, 174] on span at bounding box center [507, 221] width 373 height 357
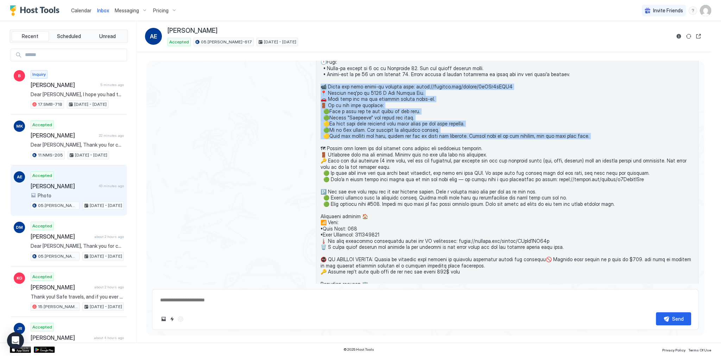
scroll to position [766, 0]
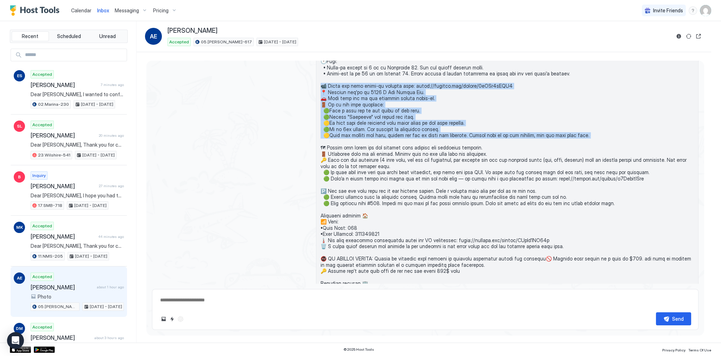
click at [339, 157] on span at bounding box center [507, 193] width 373 height 357
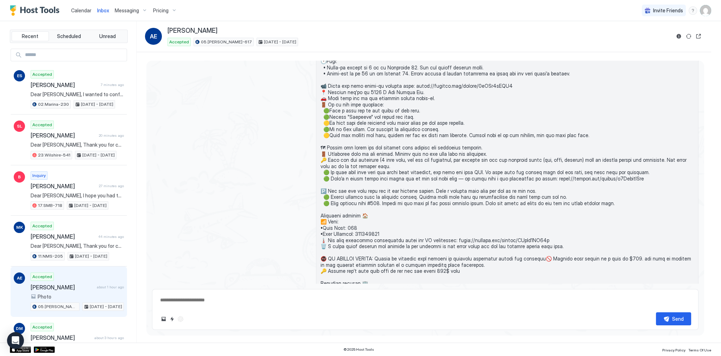
click at [263, 126] on div at bounding box center [425, 194] width 547 height 366
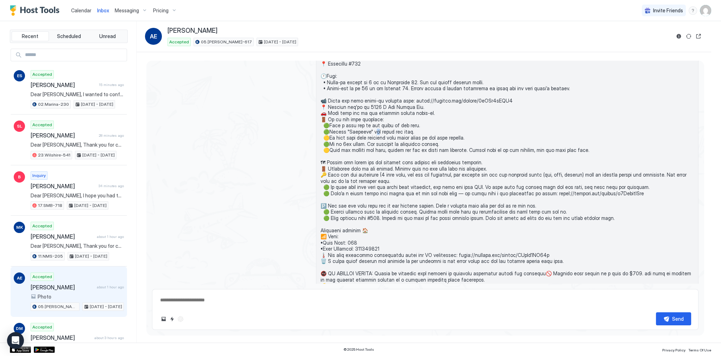
drag, startPoint x: 370, startPoint y: 142, endPoint x: 337, endPoint y: 134, distance: 33.8
click at [368, 141] on span at bounding box center [507, 208] width 373 height 357
drag, startPoint x: 289, startPoint y: 132, endPoint x: 260, endPoint y: 134, distance: 28.2
click at [289, 132] on div at bounding box center [425, 208] width 547 height 366
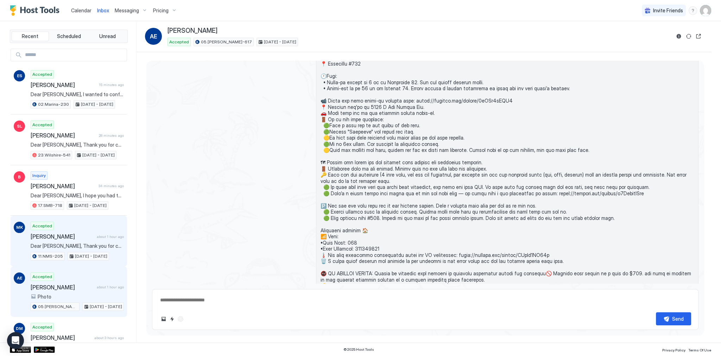
click at [93, 229] on div "Accepted Mahler Kristofor about 1 hour ago Dear Mahler, Thank you for choosing …" at bounding box center [77, 240] width 93 height 39
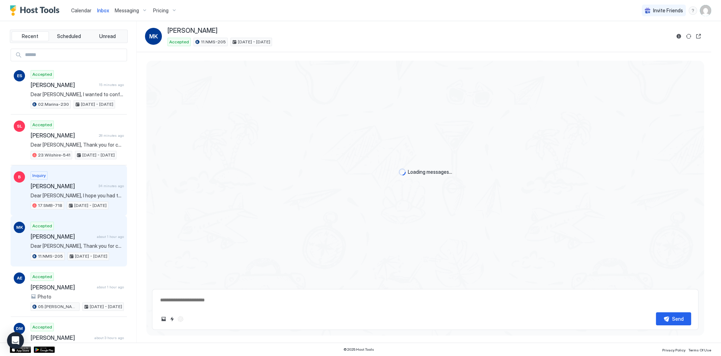
click at [99, 201] on div "[DATE] - [DATE]" at bounding box center [88, 205] width 42 height 8
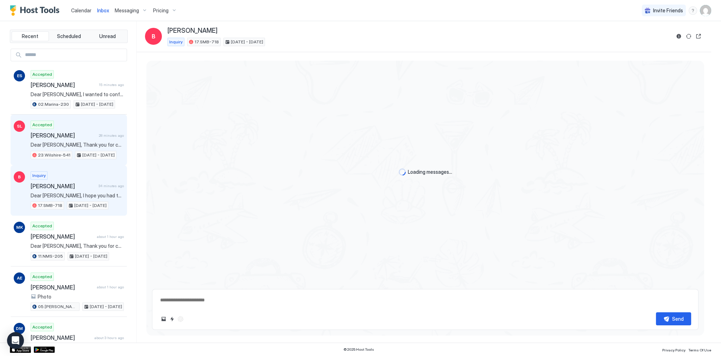
click at [96, 156] on span "[DATE] - [DATE]" at bounding box center [98, 155] width 32 height 6
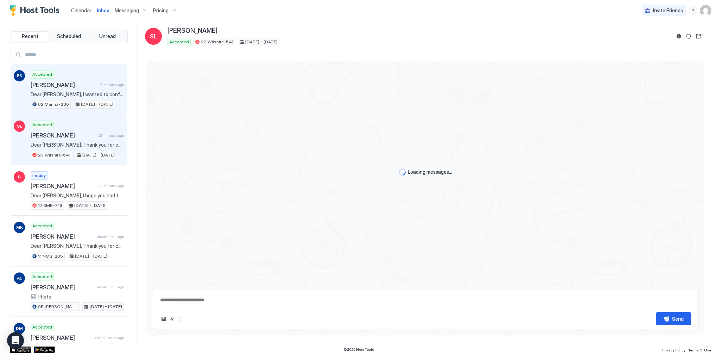
click at [105, 110] on div "ES Accepted Emily Swan 15 minutes ago Dear Emily, I wanted to confirm if everyt…" at bounding box center [69, 89] width 117 height 51
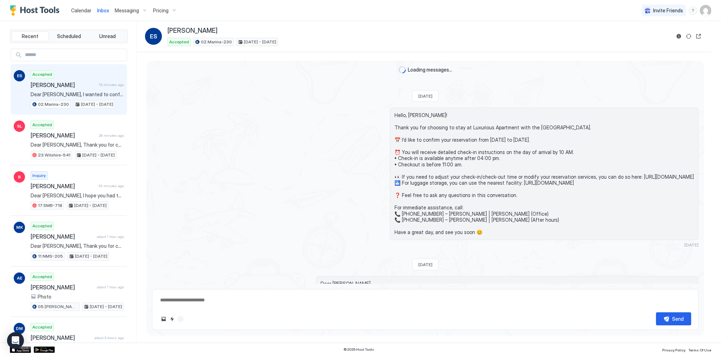
type textarea "*"
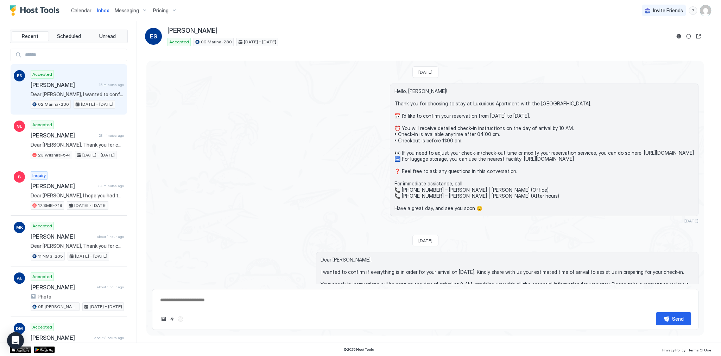
scroll to position [54, 0]
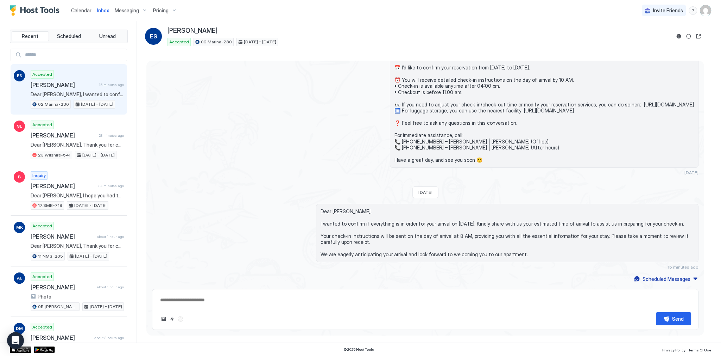
click at [296, 182] on div "Mon, April 21st 2025 Hello, Reuben! Thank you for choosing to stay at Luxurious…" at bounding box center [425, 147] width 558 height 271
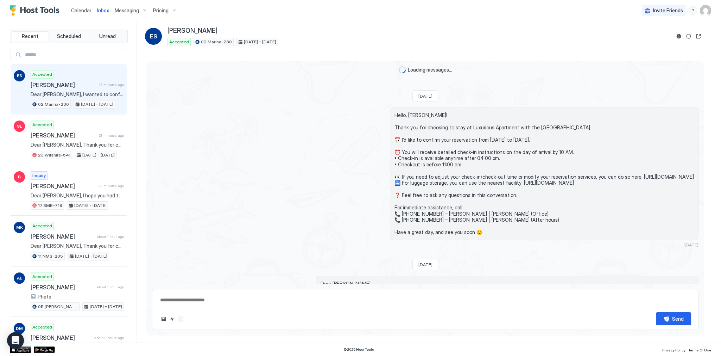
scroll to position [77, 0]
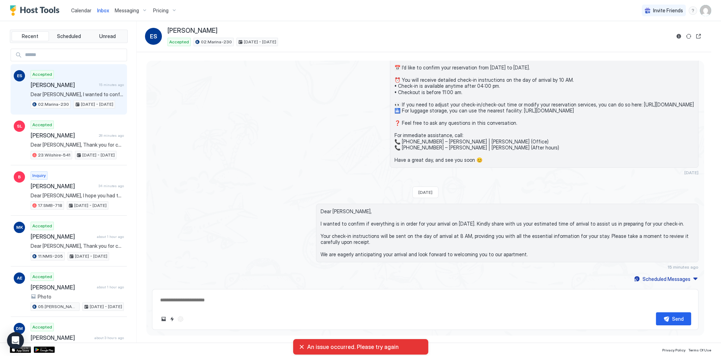
type textarea "*"
click at [90, 11] on span "Calendar" at bounding box center [81, 10] width 20 height 6
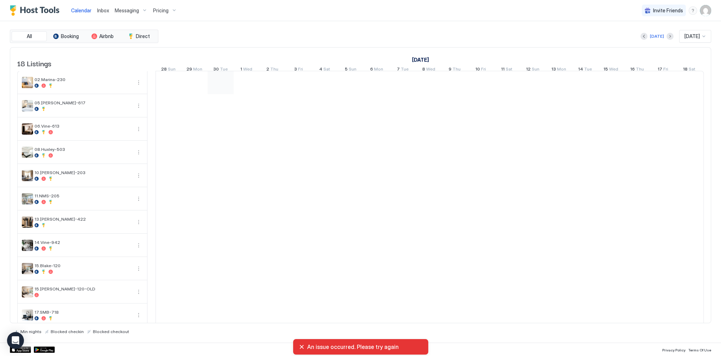
scroll to position [0, 391]
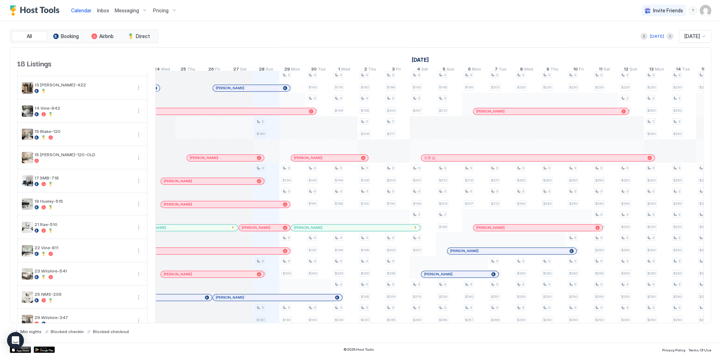
scroll to position [0, 250]
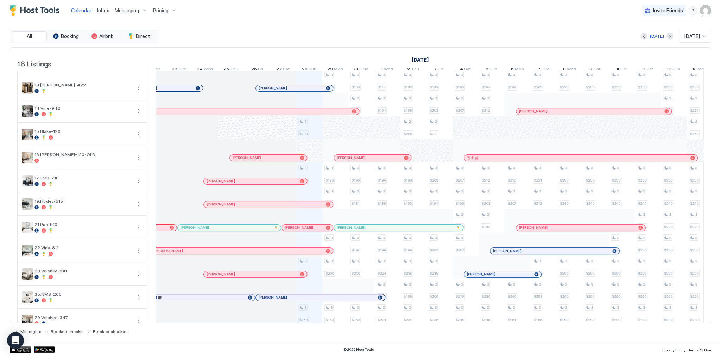
click at [293, 209] on div at bounding box center [283, 197] width 26 height 23
click at [0, 0] on div at bounding box center [0, 0] width 0 height 0
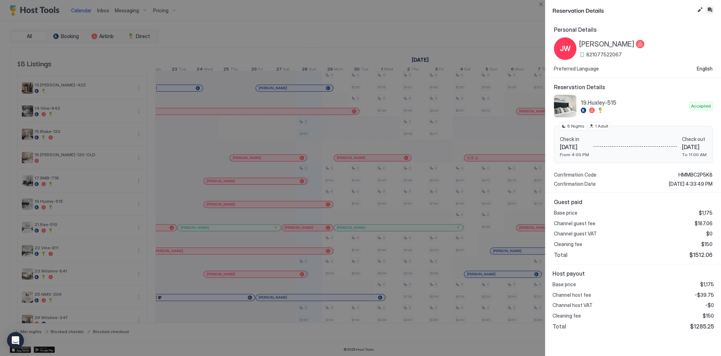
click at [708, 10] on button "Inbox" at bounding box center [710, 10] width 8 height 8
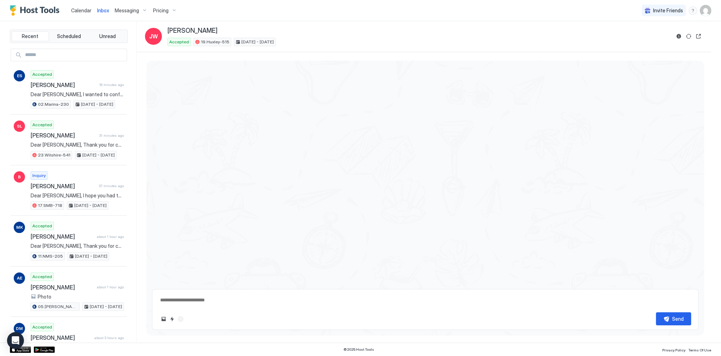
click at [397, 287] on div "Send" at bounding box center [425, 195] width 558 height 269
click at [387, 296] on textarea at bounding box center [425, 299] width 532 height 13
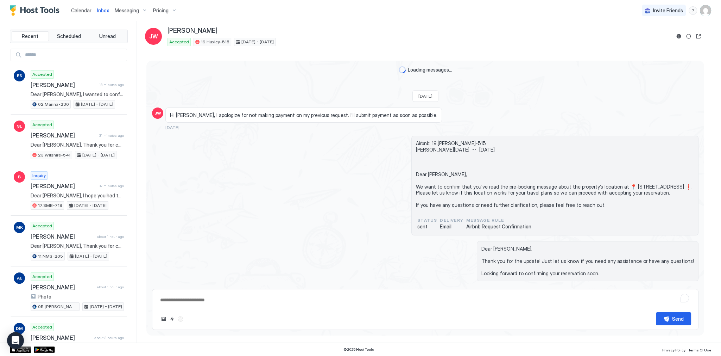
paste textarea "**********"
type textarea "*"
type textarea "**********"
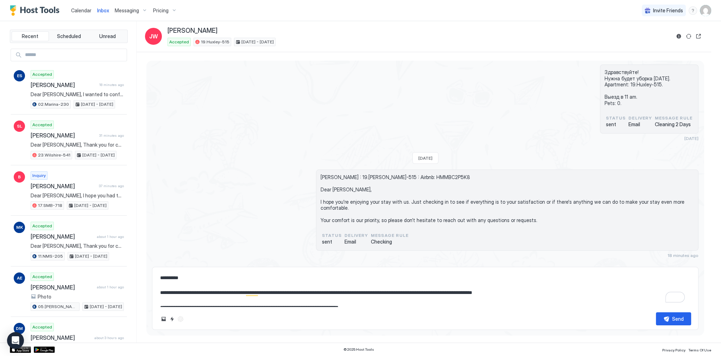
type textarea "*"
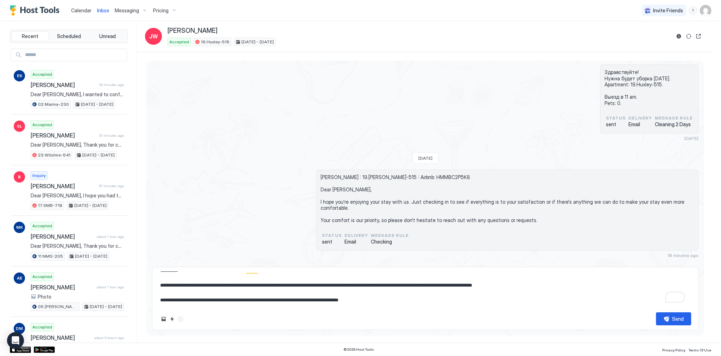
type textarea "**********"
click at [682, 321] on div "Send" at bounding box center [678, 318] width 12 height 7
type textarea "*"
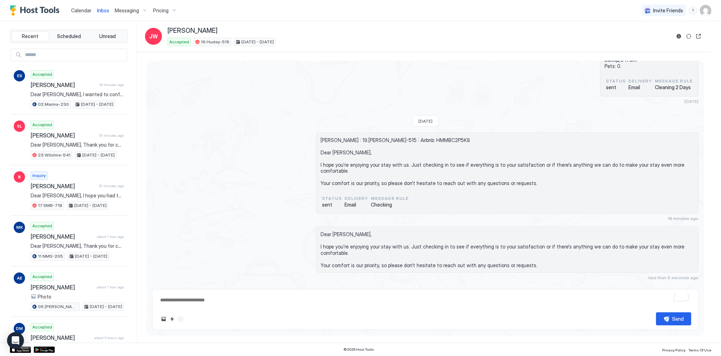
click at [484, 161] on span "Jane Warren : 19.Huxley-515 : Airbnb: HMMBC2P5K8 Dear Jane, I hope you're enjoy…" at bounding box center [507, 161] width 373 height 49
click at [76, 8] on span "Calendar" at bounding box center [81, 10] width 20 height 6
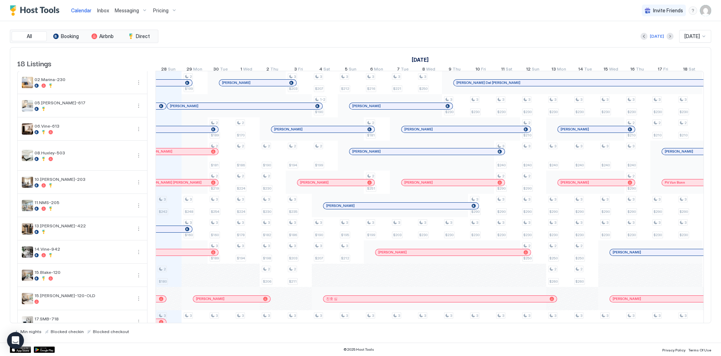
click at [272, 42] on div "Today Sep 2025" at bounding box center [436, 36] width 552 height 13
click at [102, 17] on button "Inbox" at bounding box center [103, 10] width 18 height 21
click at [101, 14] on link "Inbox" at bounding box center [103, 10] width 12 height 7
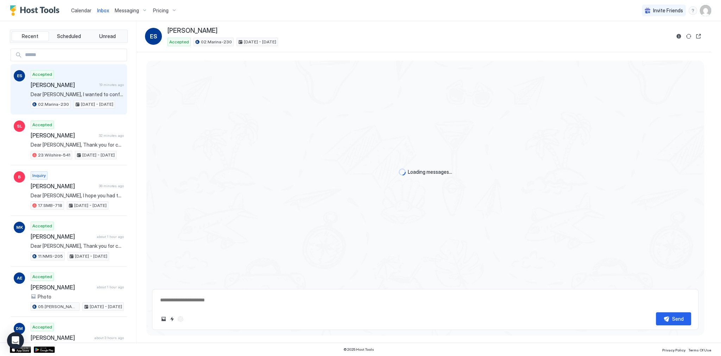
click at [101, 14] on link "Inbox" at bounding box center [103, 10] width 12 height 7
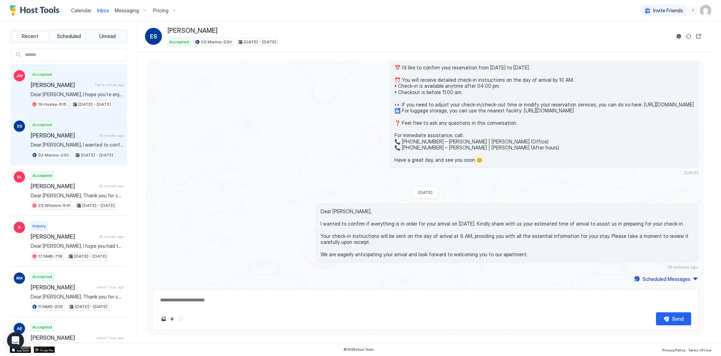
click at [80, 89] on div "Accepted Jane Warren half a minute ago Dear Jane, I hope you're enjoying your s…" at bounding box center [77, 89] width 93 height 39
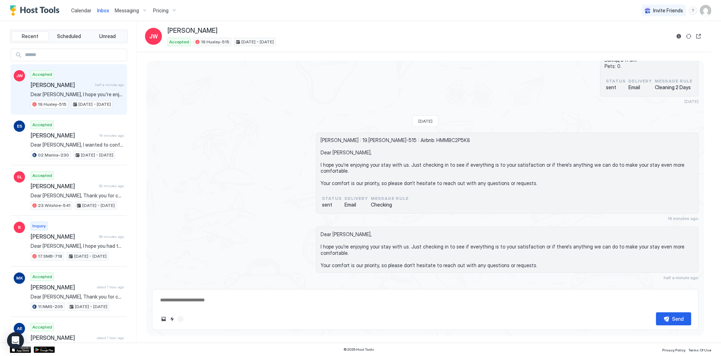
click at [73, 8] on span "Calendar" at bounding box center [81, 10] width 20 height 6
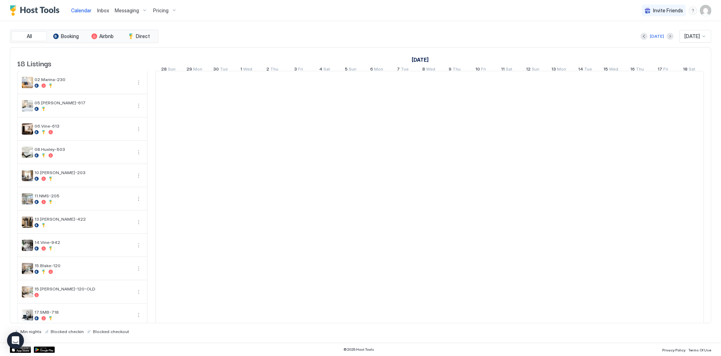
click at [351, 29] on div "All Booking Airbnb Direct Today Sep 2025 18 Listings September 2025 October 202…" at bounding box center [361, 181] width 702 height 321
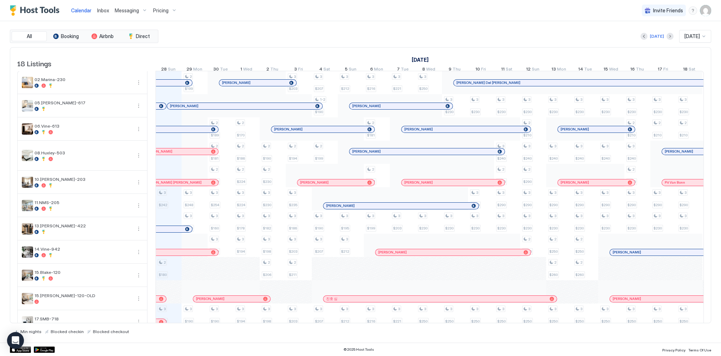
click at [375, 21] on div "Calendar Inbox Messaging Pricing Invite Friends SG" at bounding box center [360, 10] width 721 height 21
click at [307, 33] on div "Today Sep 2025" at bounding box center [436, 36] width 552 height 13
click at [314, 21] on div "All Booking Airbnb Direct [DATE] [DATE] 18 Listings [DATE] [DATE] [DATE] 13 Sat…" at bounding box center [361, 181] width 702 height 321
click at [246, 21] on div "Calendar Inbox Messaging Pricing Invite Friends SG" at bounding box center [360, 10] width 721 height 21
click at [626, 25] on span "Hallo Kann man das Auto vor dem Gebäude parkieren? LG" at bounding box center [639, 26] width 71 height 12
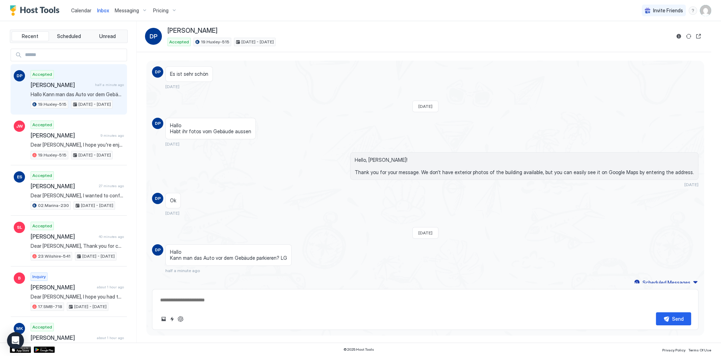
click at [231, 252] on span "Hallo Kann man das Auto vor dem Gebäude parkieren? LG" at bounding box center [228, 255] width 117 height 12
click at [321, 172] on div "Hello, Danilo! Thank you for your message. We don’t have exterior photos of the…" at bounding box center [507, 169] width 383 height 35
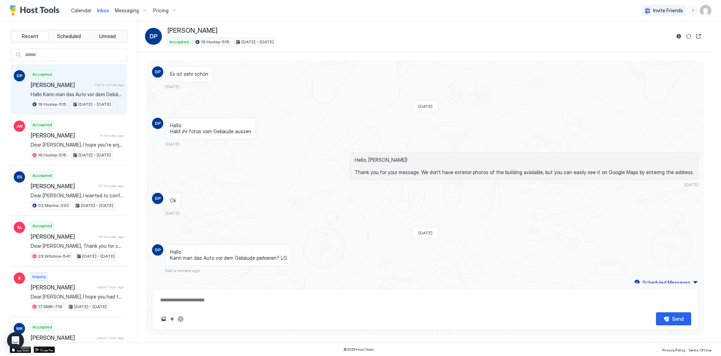
click at [175, 249] on span "Hallo Kann man das Auto vor dem Gebäude parkieren? LG" at bounding box center [228, 255] width 117 height 12
drag, startPoint x: 175, startPoint y: 247, endPoint x: 181, endPoint y: 257, distance: 11.4
click at [181, 257] on span "Hallo Kann man das Auto vor dem Gebäude parkieren? LG" at bounding box center [228, 255] width 117 height 12
copy span "Hallo Kann man das Auto vor dem Gebäude parkieren? LG"
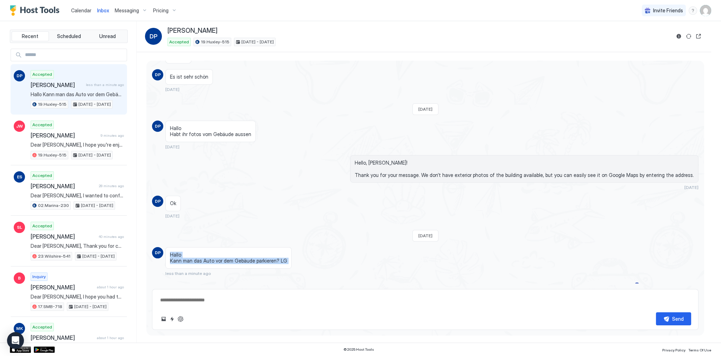
scroll to position [554, 0]
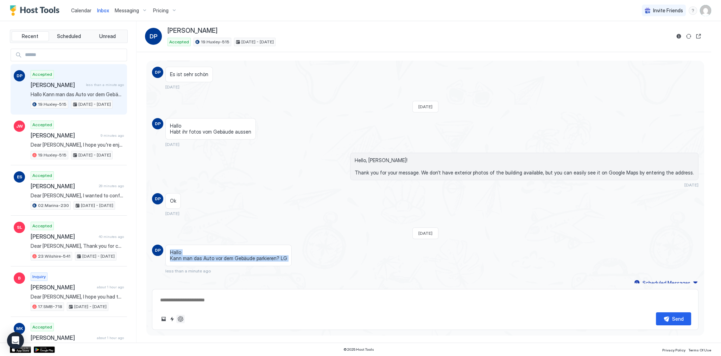
click at [183, 320] on button "ChatGPT Auto Reply" at bounding box center [180, 318] width 8 height 8
type textarea "*"
type textarea "**********"
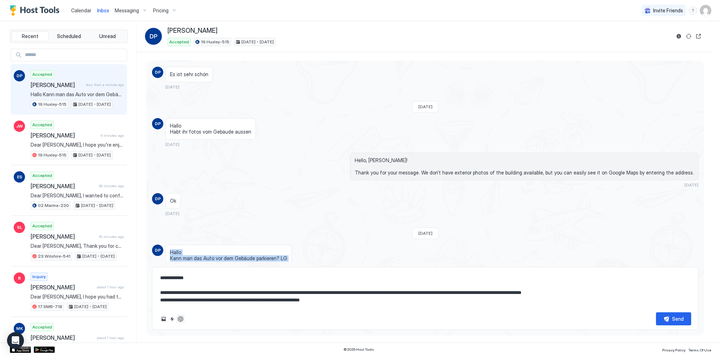
click at [178, 318] on button "ChatGPT Auto Reply" at bounding box center [180, 318] width 8 height 8
type textarea "*"
type textarea "**********"
click at [182, 315] on button "ChatGPT Auto Reply" at bounding box center [180, 318] width 8 height 8
type textarea "*"
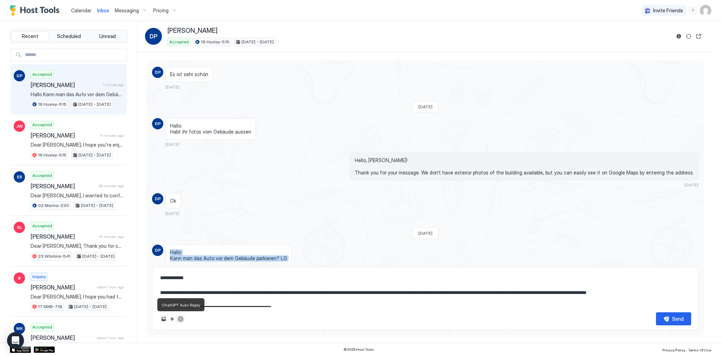
type textarea "**********"
click at [182, 315] on button "ChatGPT Auto Reply" at bounding box center [180, 318] width 8 height 8
type textarea "*"
type textarea "**********"
click at [181, 318] on button "ChatGPT Auto Reply" at bounding box center [180, 318] width 8 height 8
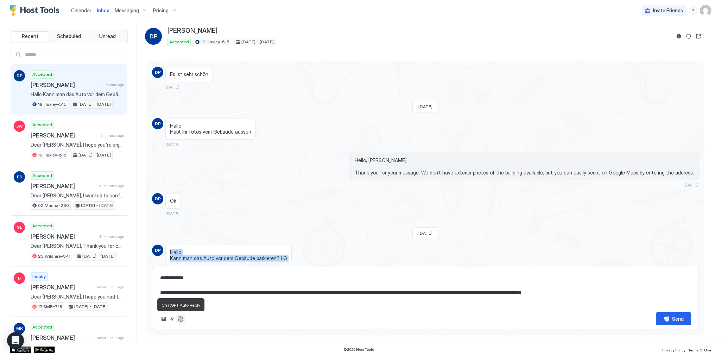
type textarea "*"
type textarea "**********"
click at [181, 318] on button "ChatGPT Auto Reply" at bounding box center [180, 318] width 8 height 8
type textarea "*"
type textarea "**********"
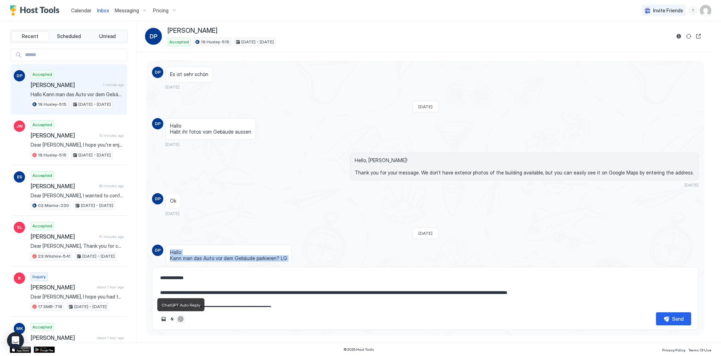
click at [181, 318] on button "ChatGPT Auto Reply" at bounding box center [180, 318] width 8 height 8
type textarea "*"
type textarea "**********"
click at [173, 310] on div "**********" at bounding box center [425, 297] width 547 height 63
click at [178, 318] on button "ChatGPT Auto Reply" at bounding box center [180, 318] width 8 height 8
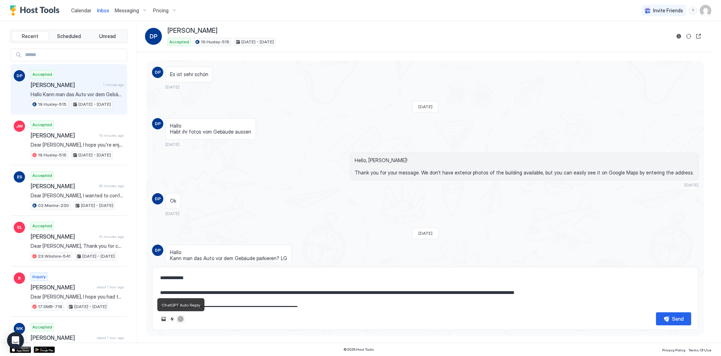
type textarea "*"
type textarea "**********"
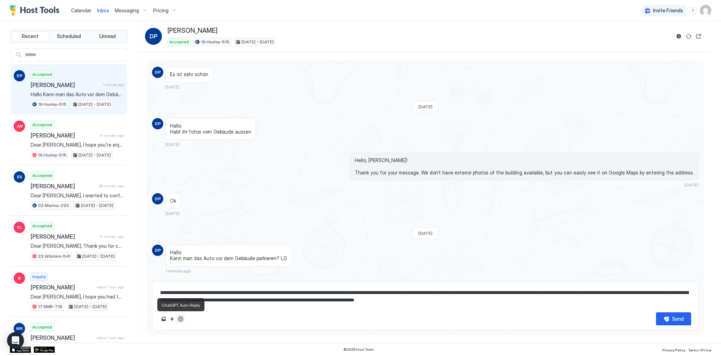
click at [177, 315] on button "ChatGPT Auto Reply" at bounding box center [180, 318] width 8 height 8
click at [386, 157] on span "Hello, [PERSON_NAME]! Thank you for your message. We don’t have exterior photos…" at bounding box center [524, 166] width 339 height 19
type textarea "*"
type textarea "**********"
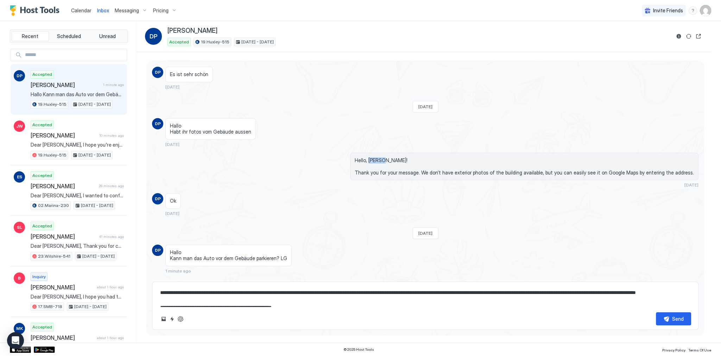
click at [386, 157] on span "Hello, [PERSON_NAME]! Thank you for your message. We don’t have exterior photos…" at bounding box center [524, 166] width 339 height 19
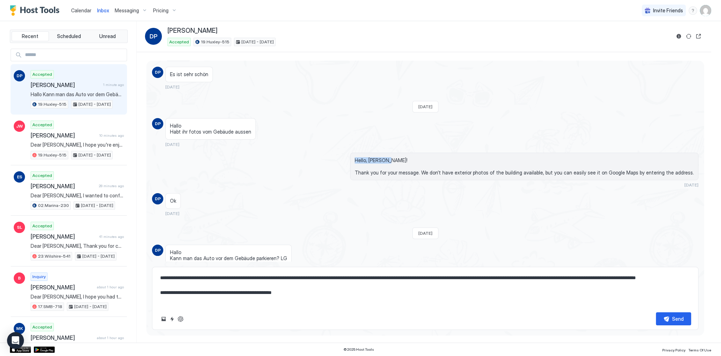
click at [386, 157] on span "Hello, [PERSON_NAME]! Thank you for your message. We don’t have exterior photos…" at bounding box center [524, 166] width 339 height 19
copy span "Hello, Danilo!"
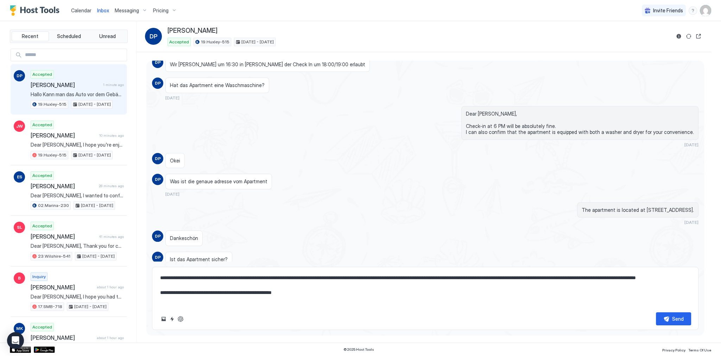
scroll to position [47, 0]
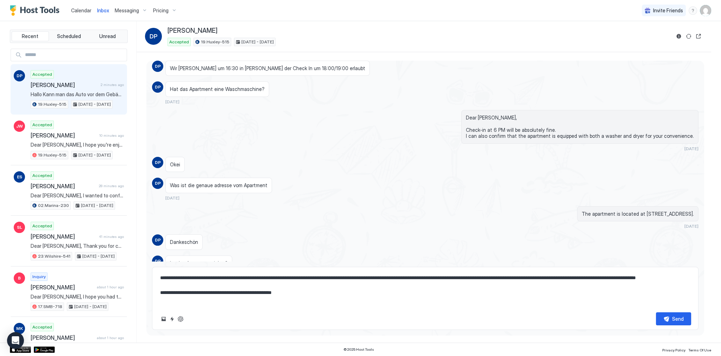
click at [490, 114] on span "Dear [PERSON_NAME], Check-in at 6 PM will be absolutely fine. I can also confir…" at bounding box center [580, 126] width 228 height 25
copy span "Dear Danilo,"
click at [319, 291] on textarea "**********" at bounding box center [425, 288] width 532 height 35
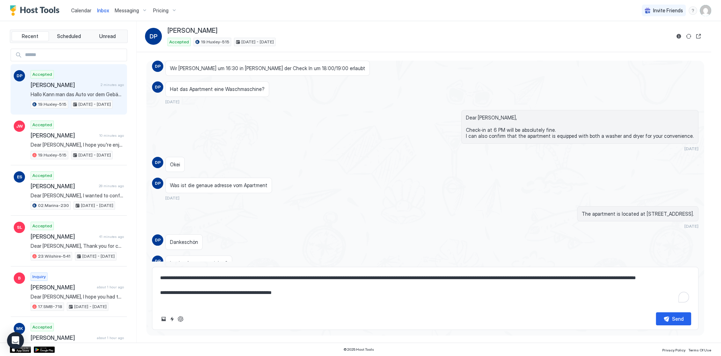
paste textarea "To enrich screen reader interactions, please activate Accessibility in Grammarl…"
type textarea "*"
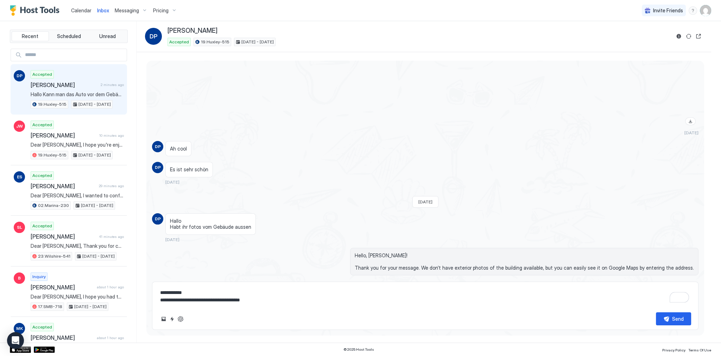
scroll to position [561, 0]
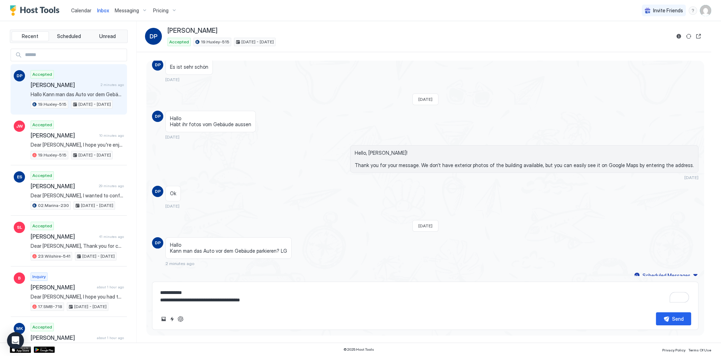
type textarea "**********"
click at [668, 318] on button "Send" at bounding box center [673, 318] width 35 height 13
click at [421, 195] on div "Ok 24 days ago" at bounding box center [356, 197] width 383 height 23
type textarea "*"
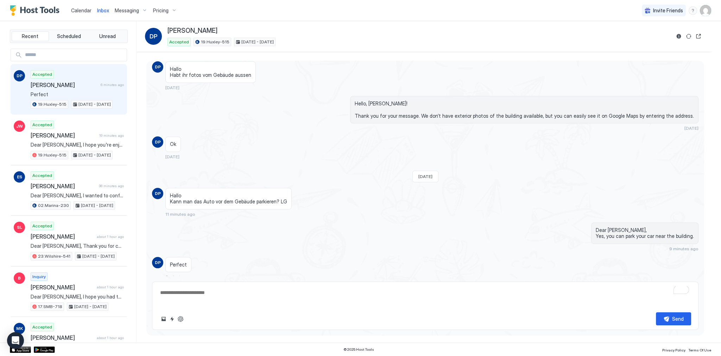
scroll to position [567, 0]
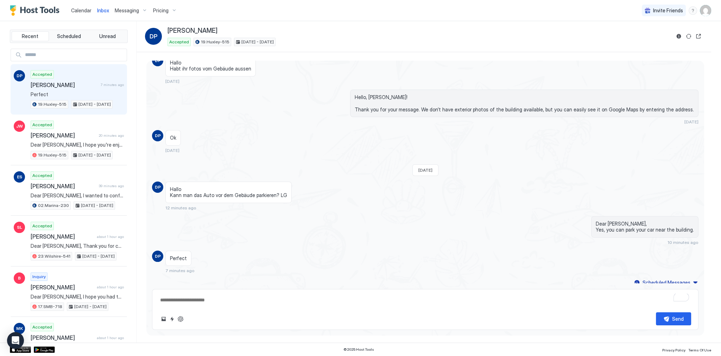
type textarea "*"
click at [246, 181] on div "Hallo Kann man das Auto vor dem Gebäude parkieren? LG" at bounding box center [228, 191] width 126 height 21
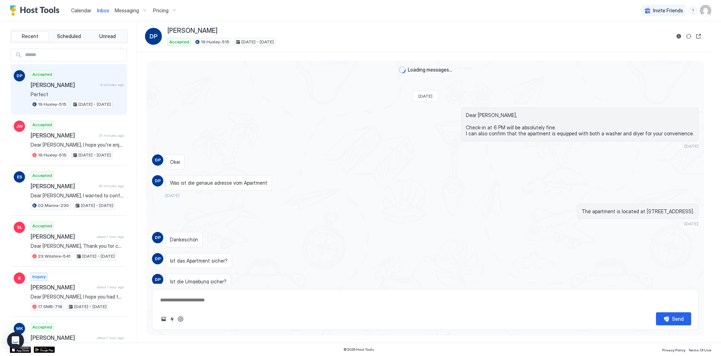
scroll to position [567, 0]
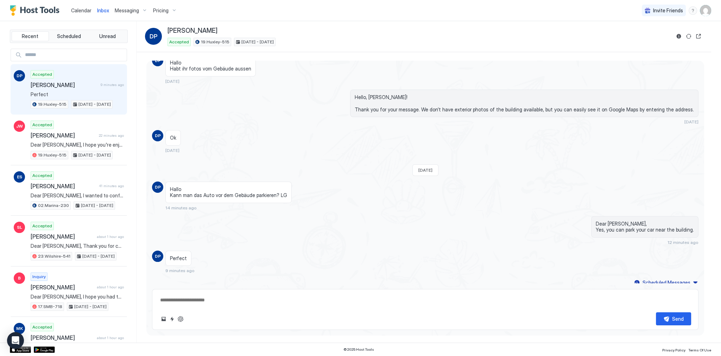
click at [74, 10] on span "Calendar" at bounding box center [81, 10] width 20 height 6
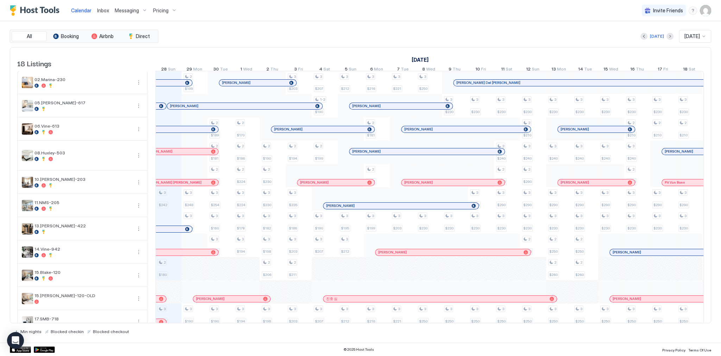
scroll to position [0, 391]
click at [363, 24] on div "All Booking Airbnb Direct [DATE] [DATE] 18 Listings [DATE] [DATE] [DATE] 13 Sat…" at bounding box center [361, 181] width 702 height 321
click at [347, 44] on div "All Booking Airbnb Direct [DATE] [DATE] 18 Listings [DATE] [DATE] [DATE] 13 Sat…" at bounding box center [361, 182] width 702 height 304
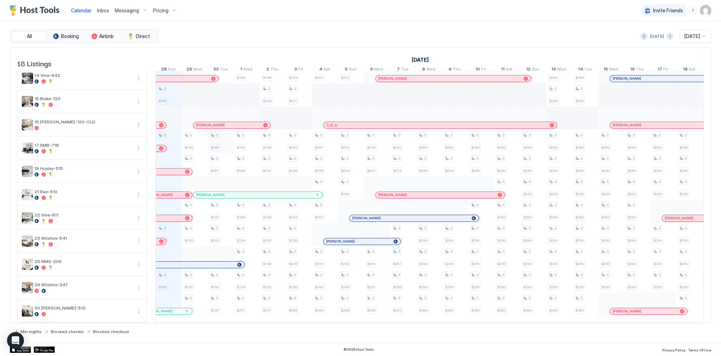
scroll to position [180, 0]
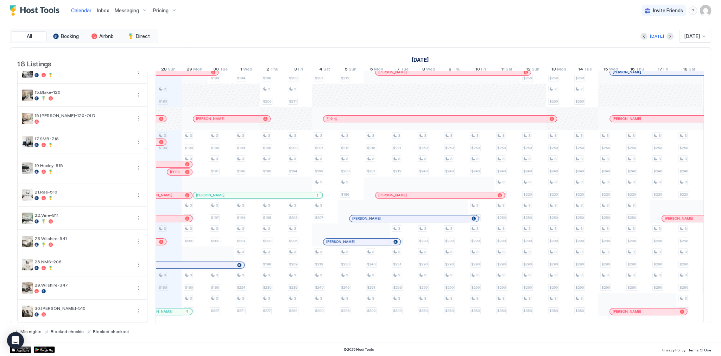
click at [289, 29] on div "All Booking Airbnb Direct [DATE] [DATE] 18 Listings [DATE] [DATE] [DATE] 13 Sat…" at bounding box center [361, 181] width 702 height 321
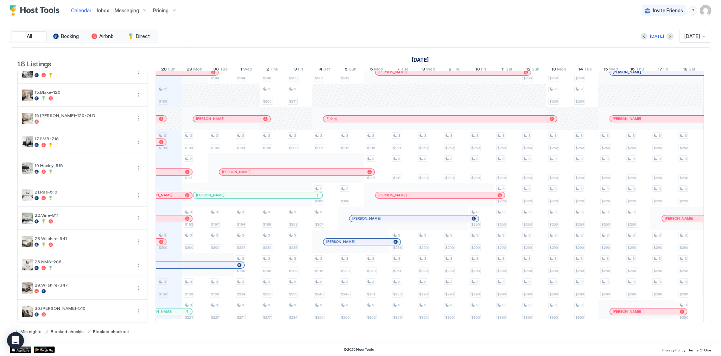
click at [339, 13] on div "Calendar Inbox Messaging Pricing Invite Friends SG" at bounding box center [360, 10] width 721 height 21
click at [102, 13] on link "Inbox" at bounding box center [103, 10] width 12 height 7
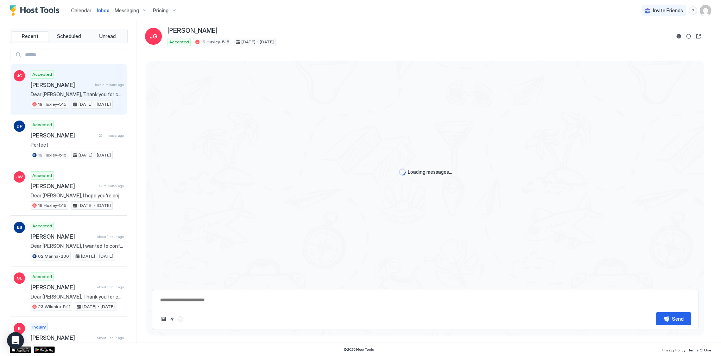
scroll to position [24, 0]
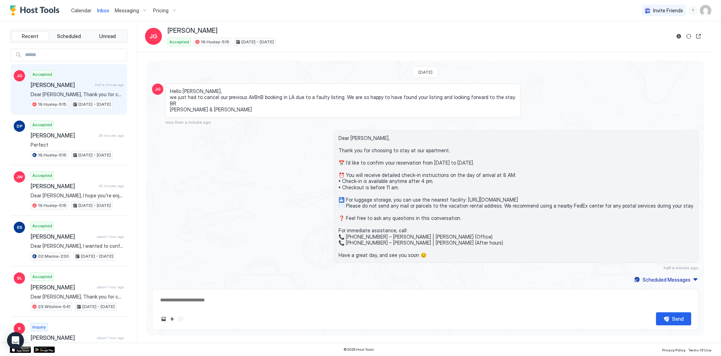
click at [278, 96] on span "Hello [PERSON_NAME], we just had to cancel our previous AirBnB booking in LA du…" at bounding box center [343, 100] width 346 height 25
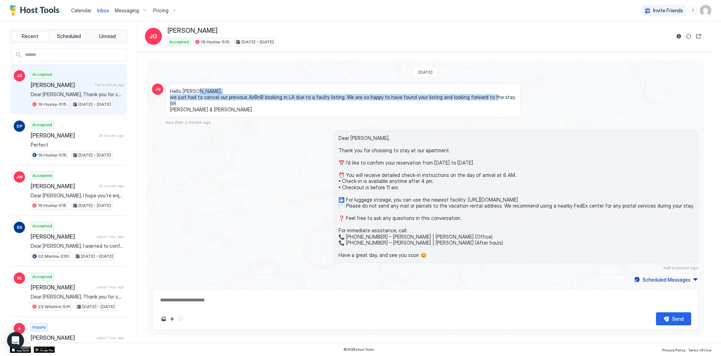
click at [278, 96] on span "Hello [PERSON_NAME], we just had to cancel our previous AirBnB booking in LA du…" at bounding box center [343, 100] width 346 height 25
click at [360, 95] on span "Hello [PERSON_NAME], we just had to cancel our previous AirBnB booking in LA du…" at bounding box center [343, 100] width 346 height 25
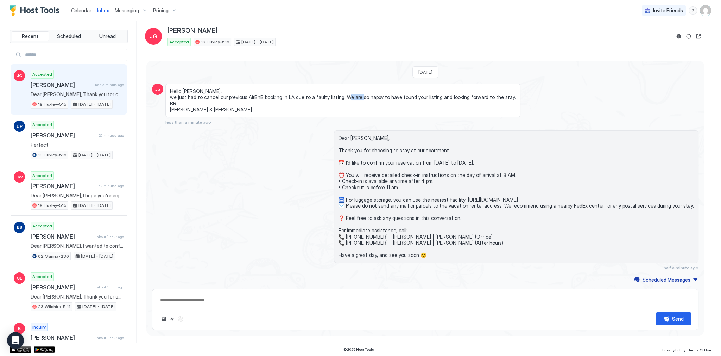
click at [360, 95] on span "Hello [PERSON_NAME], we just had to cancel our previous AirBnB booking in LA du…" at bounding box center [343, 100] width 346 height 25
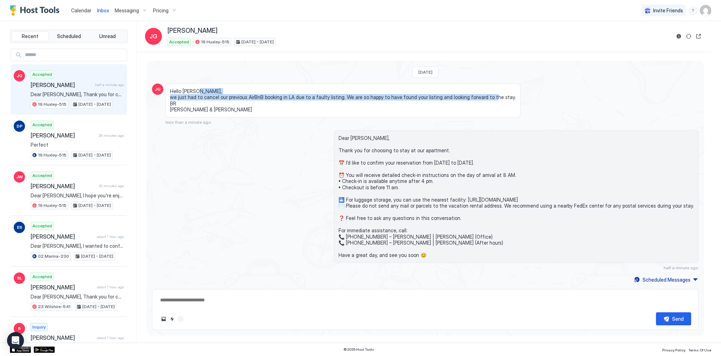
click at [360, 95] on span "Hello [PERSON_NAME], we just had to cancel our previous AirBnB booking in LA du…" at bounding box center [343, 100] width 346 height 25
click at [288, 99] on span "Hello [PERSON_NAME], we just had to cancel our previous AirBnB booking in LA du…" at bounding box center [343, 100] width 346 height 25
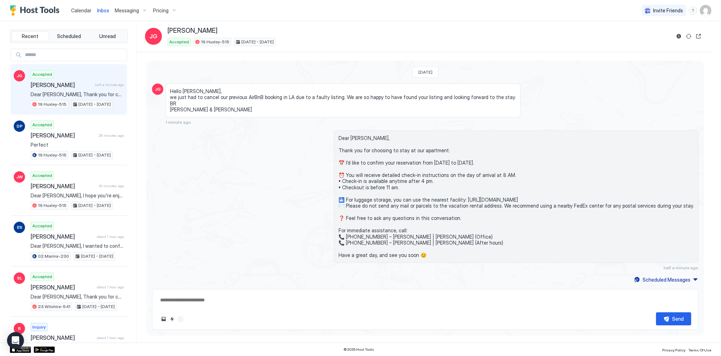
click at [293, 97] on span "Hello [PERSON_NAME], we just had to cancel our previous AirBnB booking in LA du…" at bounding box center [343, 100] width 346 height 25
click at [294, 97] on span "Hello [PERSON_NAME], we just had to cancel our previous AirBnB booking in LA du…" at bounding box center [343, 100] width 346 height 25
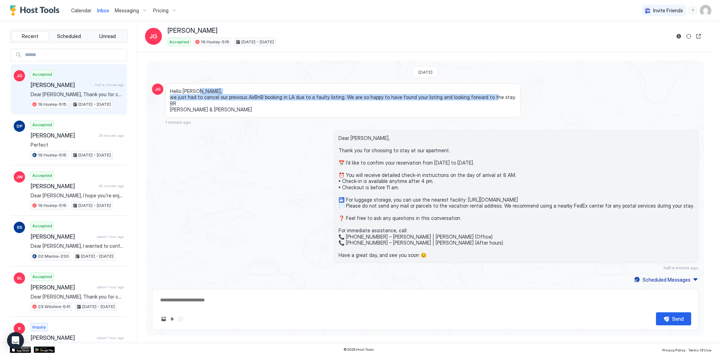
click at [294, 97] on span "Hello [PERSON_NAME], we just had to cancel our previous AirBnB booking in LA du…" at bounding box center [343, 100] width 346 height 25
copy span "we just had to cancel our previous AirBnB booking in LA due to a faulty listing…"
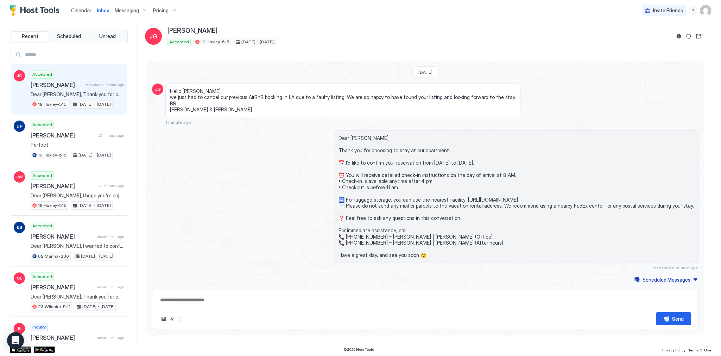
click at [417, 111] on span "Hello [PERSON_NAME], we just had to cancel our previous AirBnB booking in LA du…" at bounding box center [343, 100] width 346 height 25
click at [172, 321] on button "Quick reply" at bounding box center [172, 318] width 8 height 8
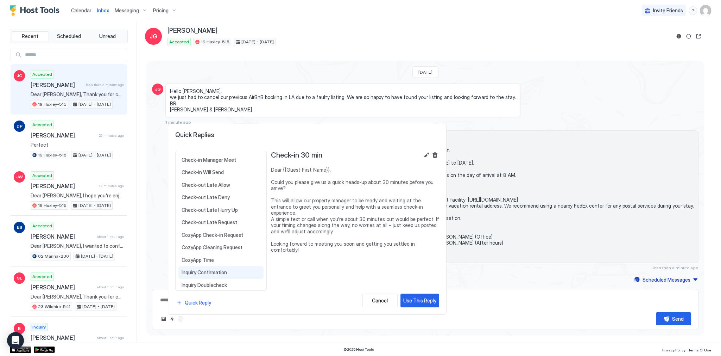
scroll to position [169, 0]
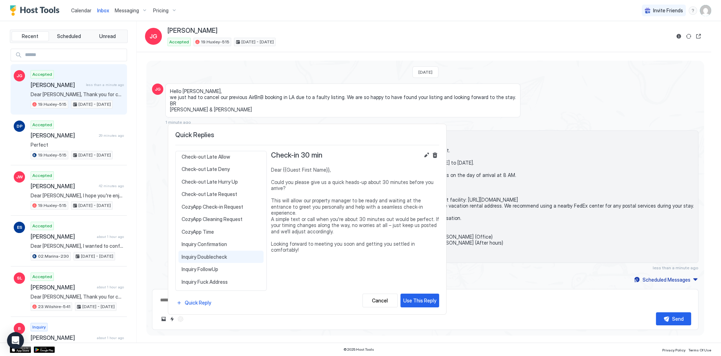
click at [218, 253] on span "Inquiry Doublecheck" at bounding box center [221, 256] width 79 height 6
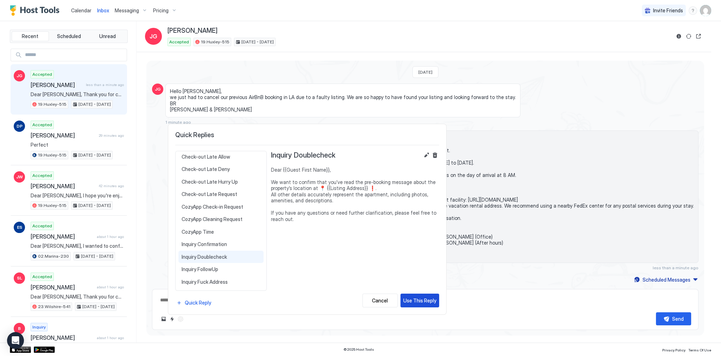
click at [423, 301] on div "Use This Reply" at bounding box center [419, 299] width 33 height 7
type textarea "*"
type textarea "**********"
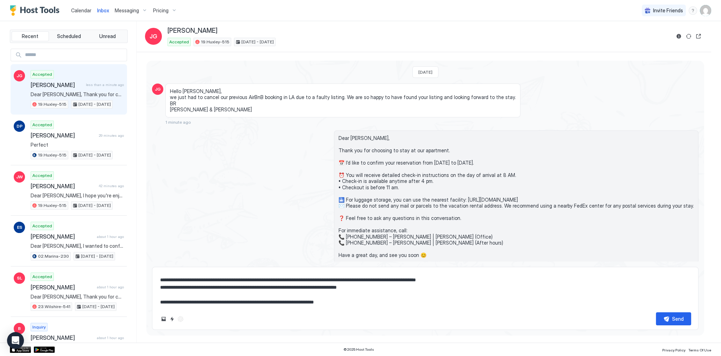
scroll to position [15, 0]
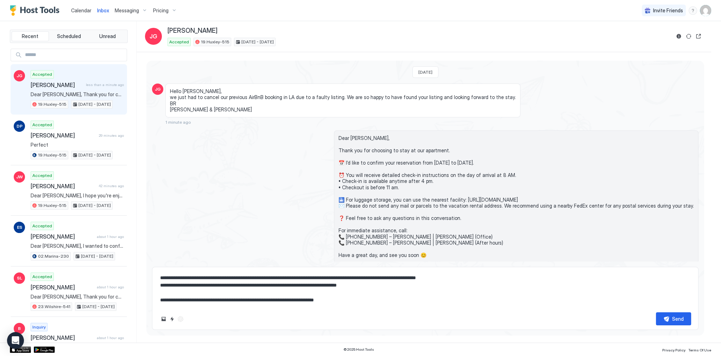
click at [449, 294] on textarea "**********" at bounding box center [425, 288] width 532 height 35
click at [675, 320] on div "Send" at bounding box center [678, 318] width 12 height 7
type textarea "*"
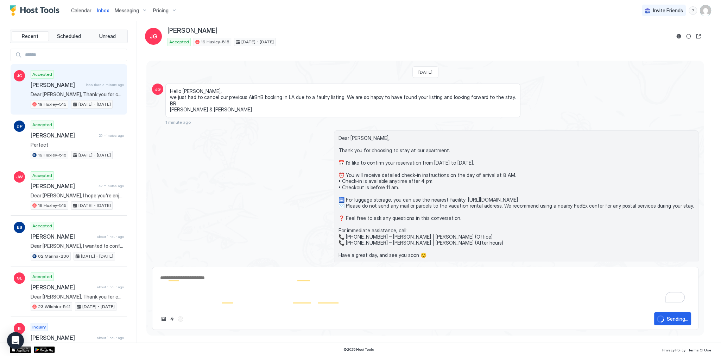
scroll to position [0, 0]
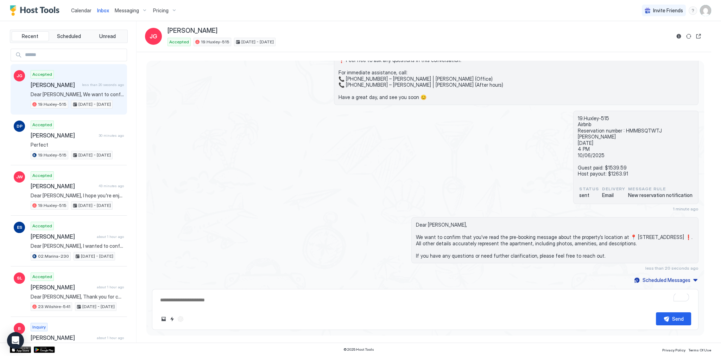
click at [460, 210] on div "19.Huxley-515 Airbnb Reservation number : HMMBSQTWTJ [PERSON_NAME] [DATE] 4 PM …" at bounding box center [425, 161] width 547 height 101
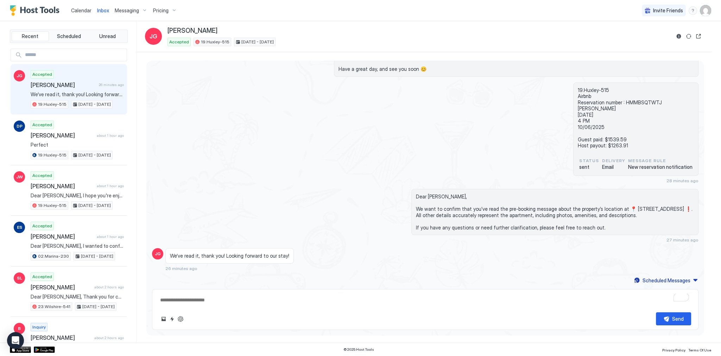
type textarea "*"
